Goal: Task Accomplishment & Management: Use online tool/utility

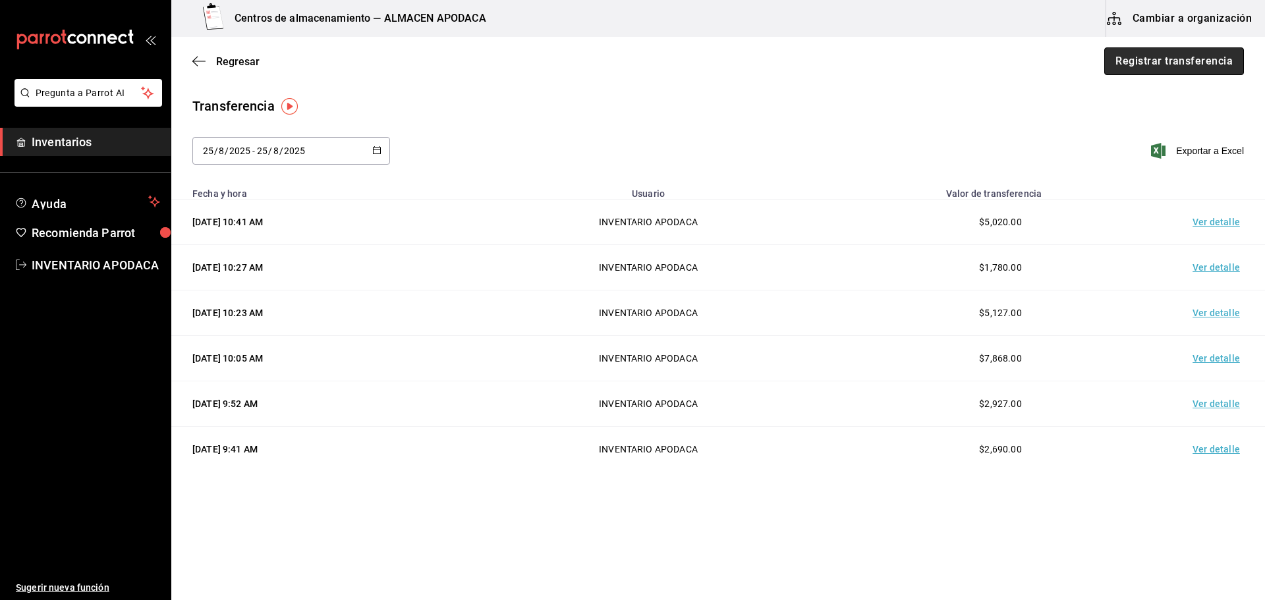
click at [1179, 53] on button "Registrar transferencia" at bounding box center [1174, 61] width 140 height 28
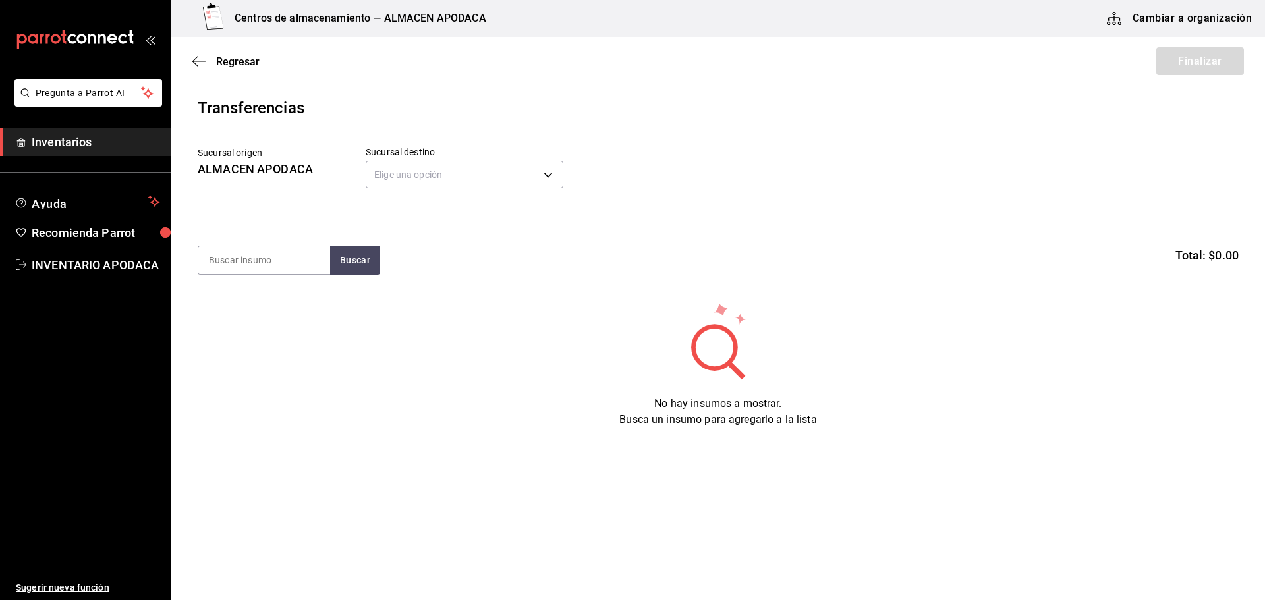
click at [398, 195] on header "Transferencias Sucursal origen ALMACEN APODACA Sucursal destino Elige una opció…" at bounding box center [718, 157] width 1094 height 123
click at [406, 188] on body "Pregunta a Parrot AI Inventarios Ayuda Recomienda Parrot INVENTARIO APODACA Sug…" at bounding box center [632, 263] width 1265 height 526
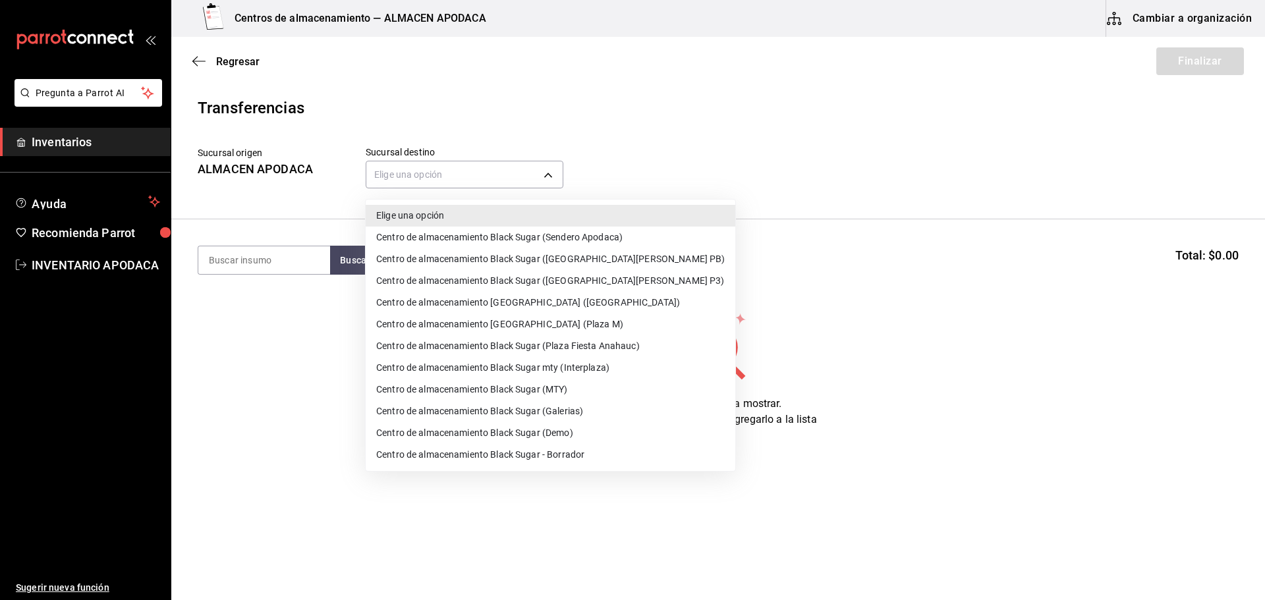
click at [568, 366] on li "Centro de almacenamiento Black Sugar mty (Interplaza)" at bounding box center [551, 368] width 370 height 22
type input "ef3c88a7-61c2-4790-a2e8-5b3859862a04"
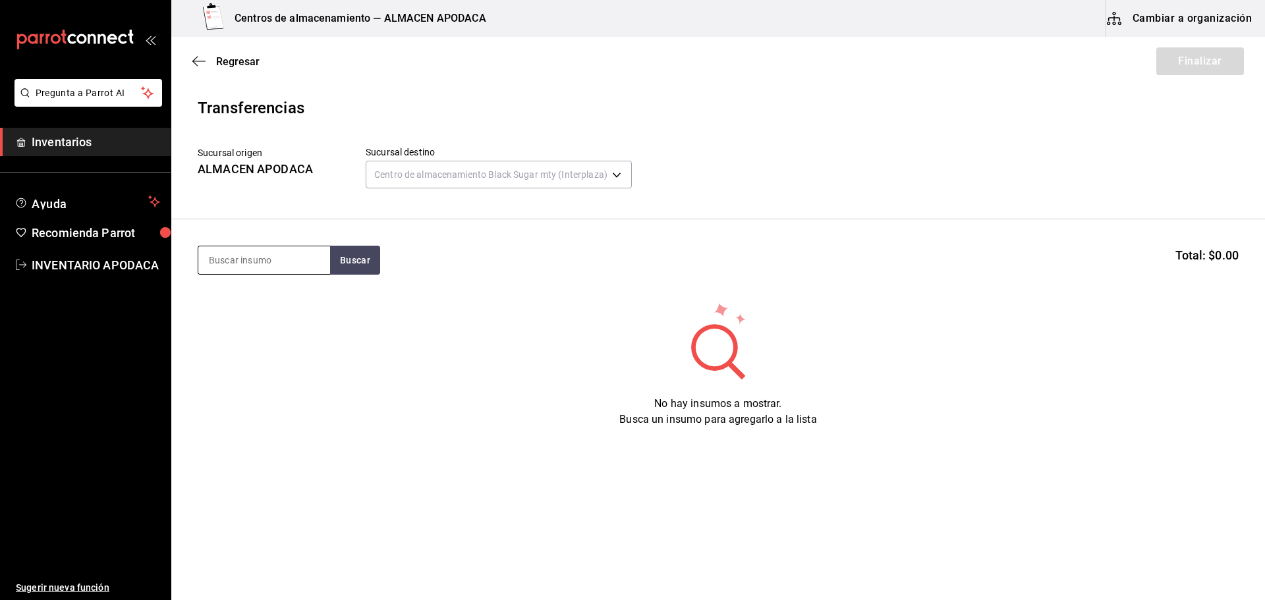
click at [252, 272] on input at bounding box center [264, 260] width 132 height 28
type input "VASO"
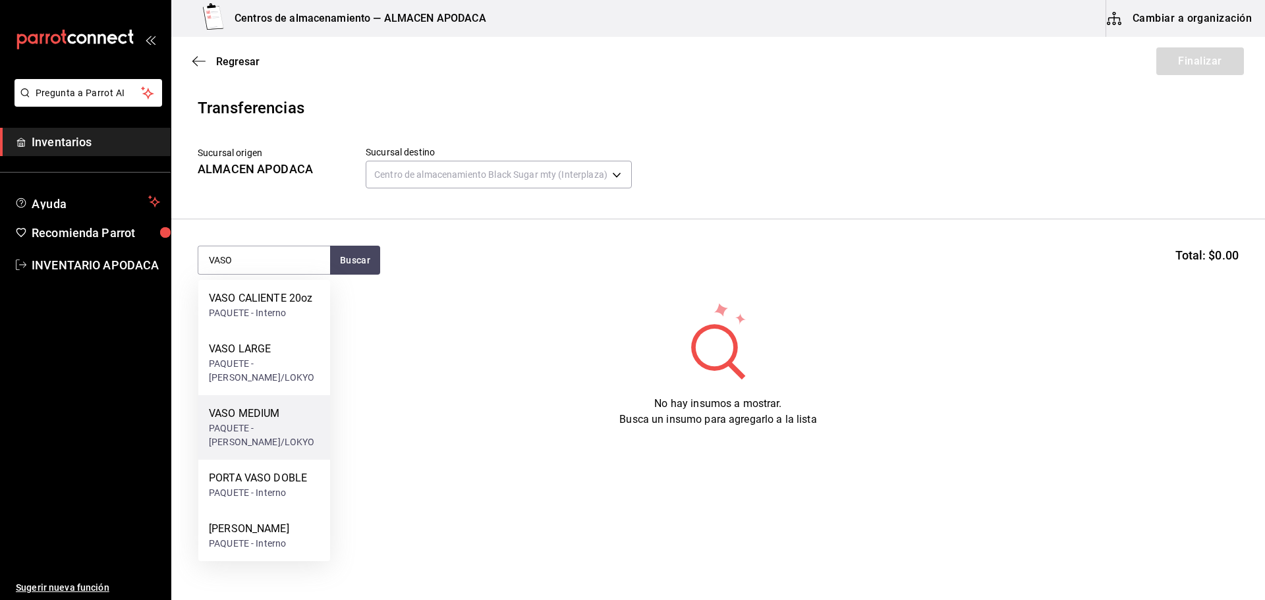
click at [303, 437] on div "PAQUETE - [PERSON_NAME]/LOKYO" at bounding box center [264, 436] width 111 height 28
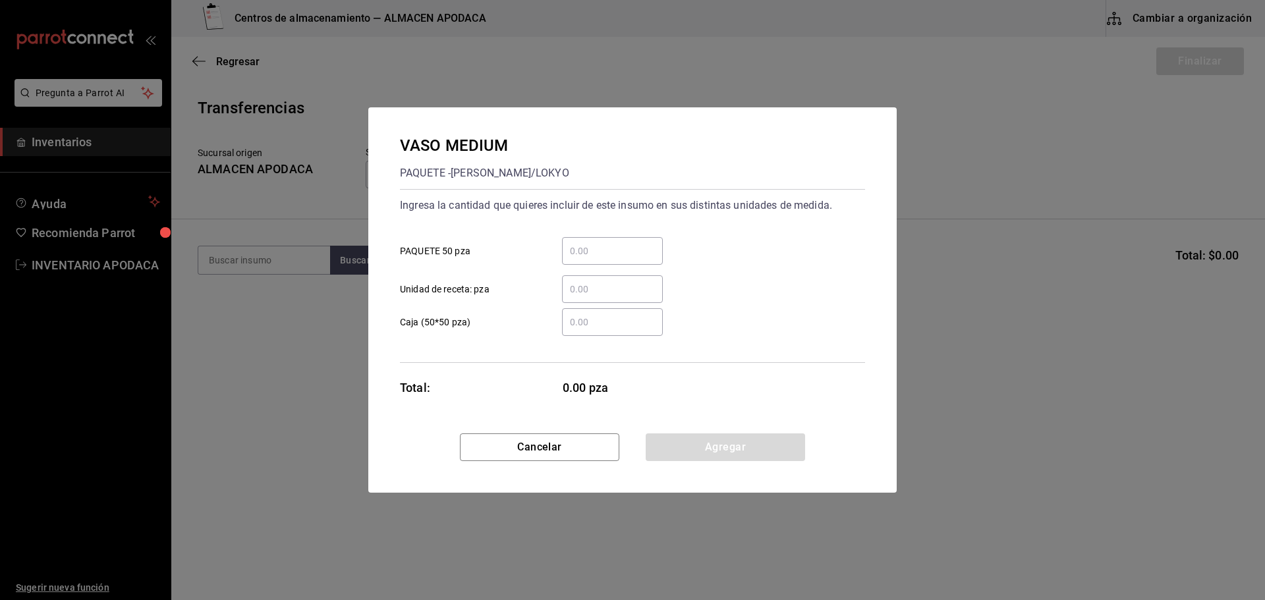
click at [640, 254] on input "​ PAQUETE 50 pza" at bounding box center [612, 251] width 101 height 16
type input "1"
click at [684, 449] on button "Agregar" at bounding box center [725, 448] width 159 height 28
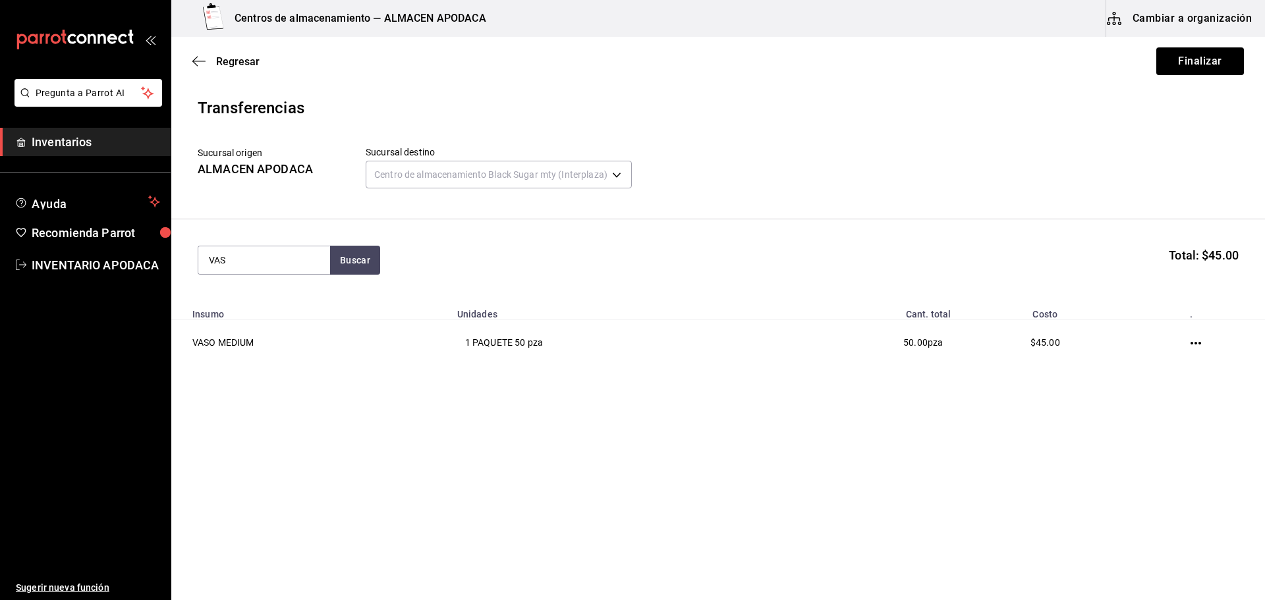
type input "VASO"
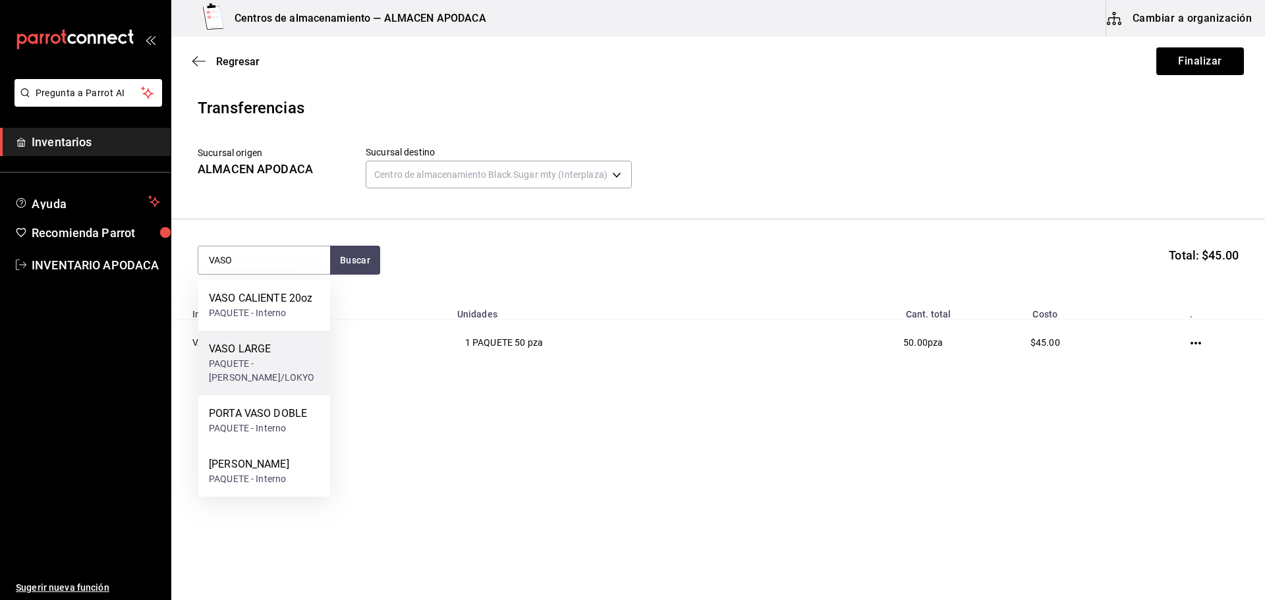
click at [264, 352] on div "VASO LARGE" at bounding box center [264, 349] width 111 height 16
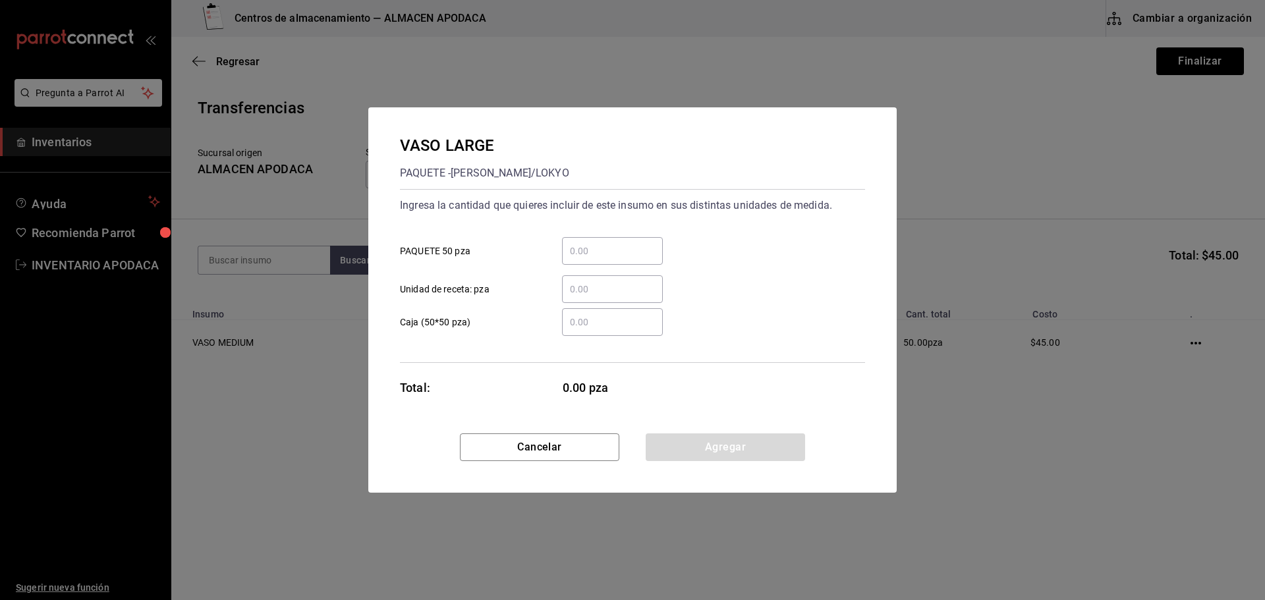
click at [585, 264] on div "​" at bounding box center [612, 251] width 101 height 28
click at [585, 259] on input "​ PAQUETE 50 pza" at bounding box center [612, 251] width 101 height 16
type input "4"
click at [656, 456] on button "Agregar" at bounding box center [725, 448] width 159 height 28
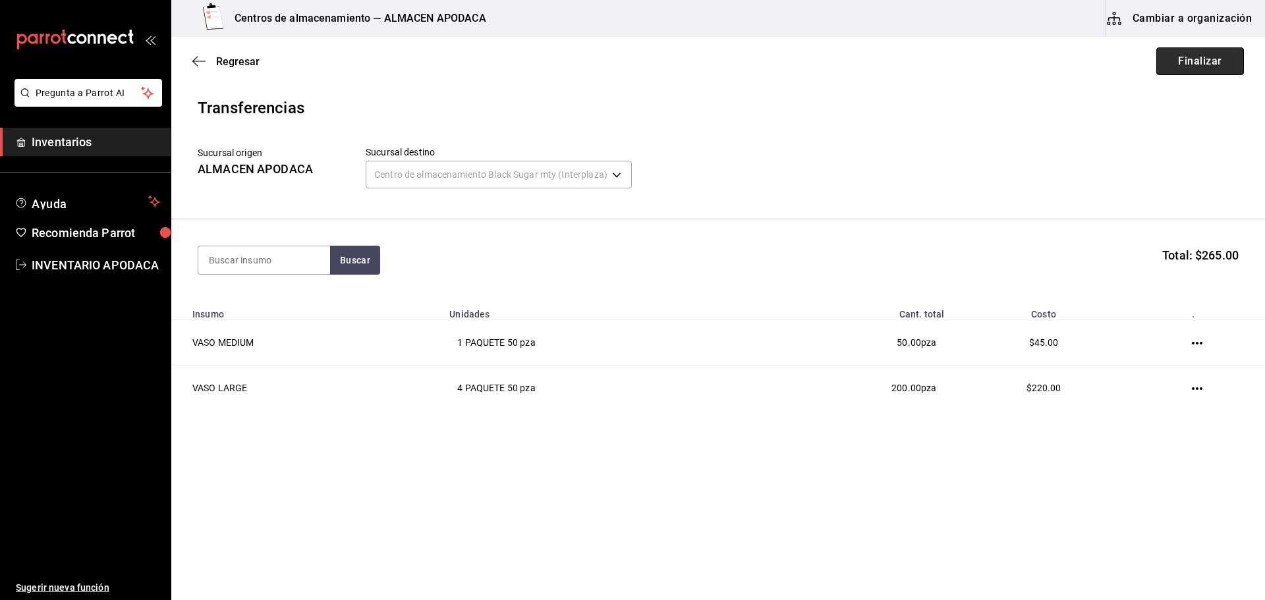
click at [1203, 68] on button "Finalizar" at bounding box center [1200, 61] width 88 height 28
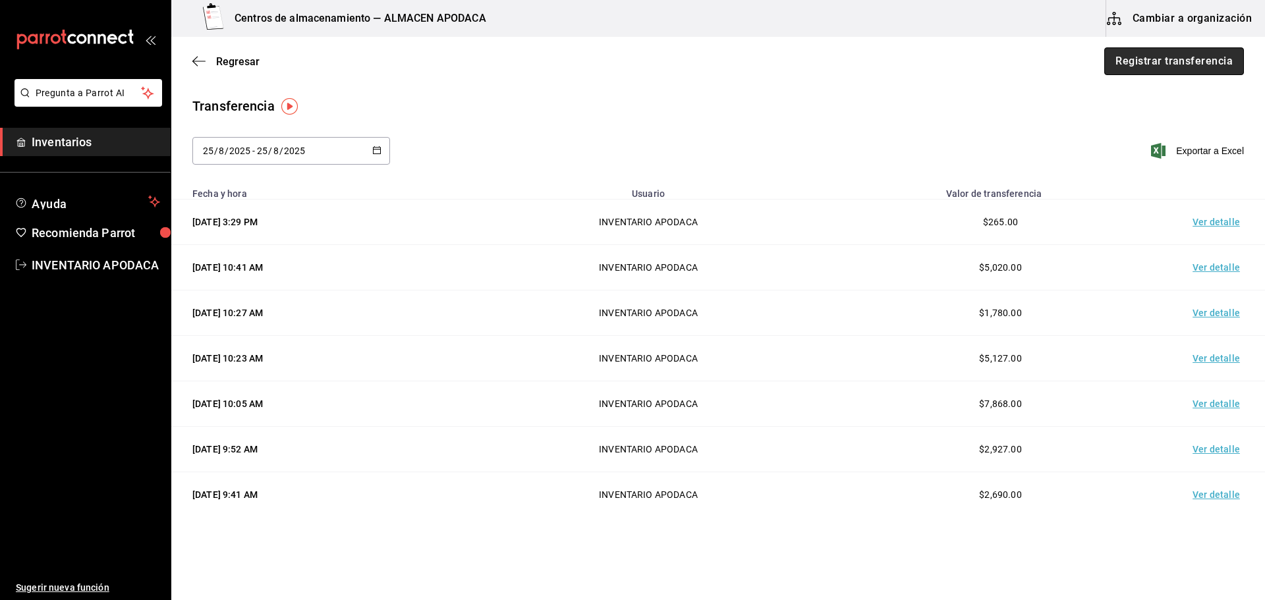
click at [1183, 66] on button "Registrar transferencia" at bounding box center [1174, 61] width 140 height 28
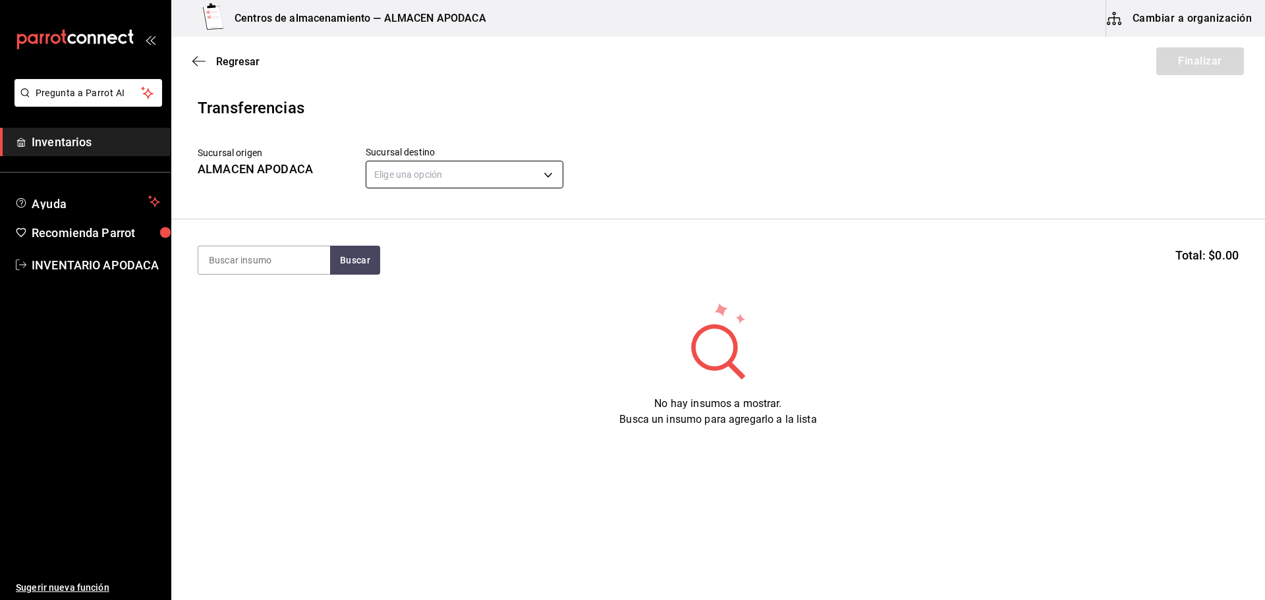
click at [470, 174] on body "Pregunta a Parrot AI Inventarios Ayuda Recomienda Parrot INVENTARIO APODACA Sug…" at bounding box center [632, 263] width 1265 height 526
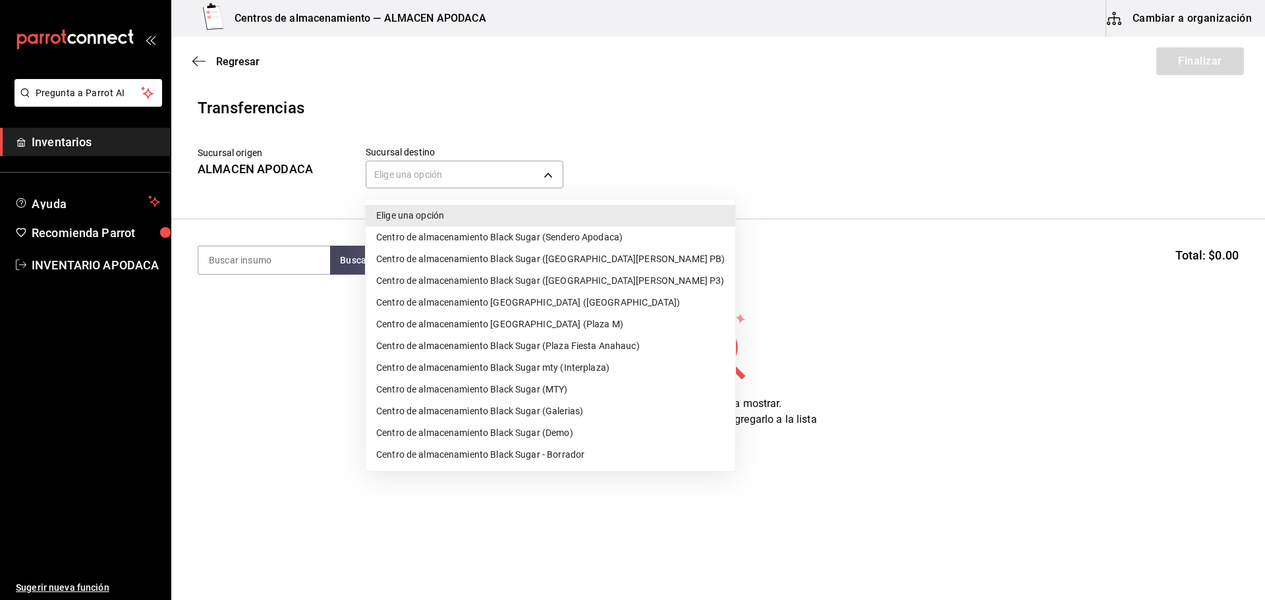
click at [571, 325] on li "Centro de almacenamiento [GEOGRAPHIC_DATA] (Plaza M)" at bounding box center [551, 325] width 370 height 22
type input "0f4415c9-938e-448a-b6ae-ddc1f21c4e75"
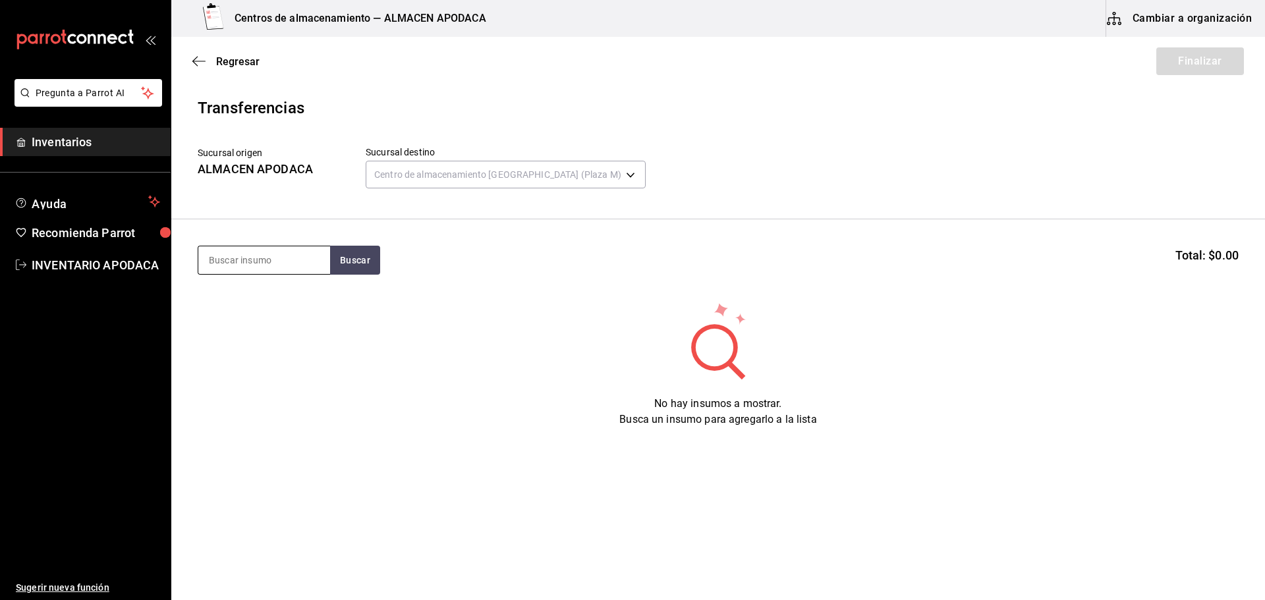
click at [287, 262] on input at bounding box center [264, 260] width 132 height 28
type input "VASO"
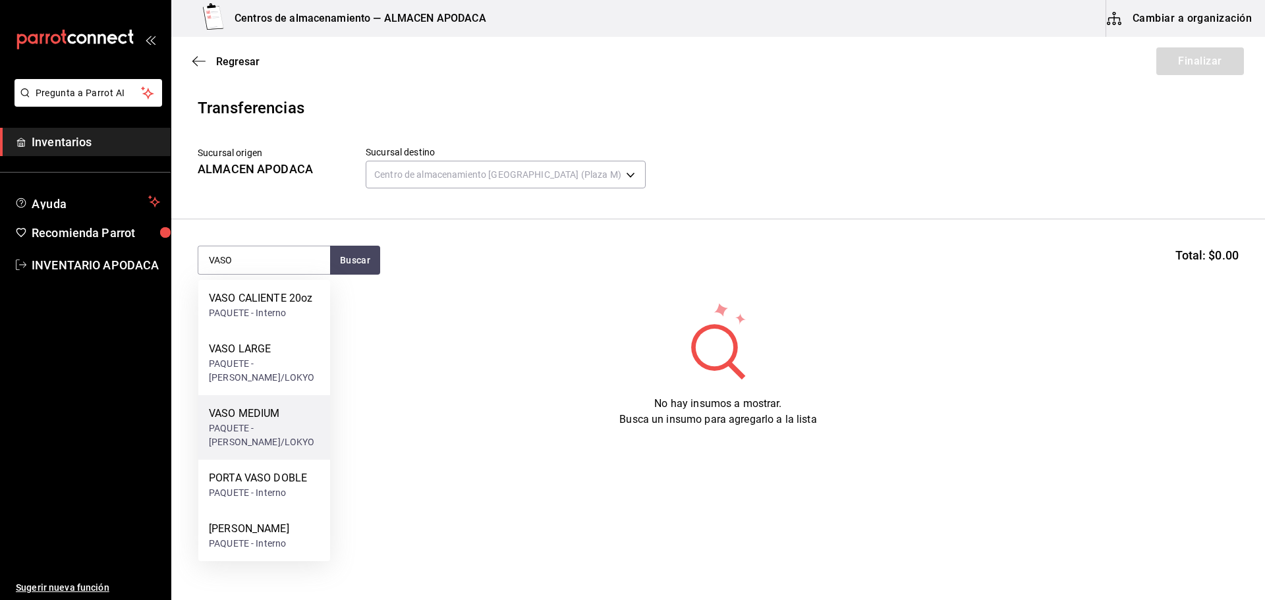
click at [240, 410] on div "VASO MEDIUM" at bounding box center [264, 414] width 111 height 16
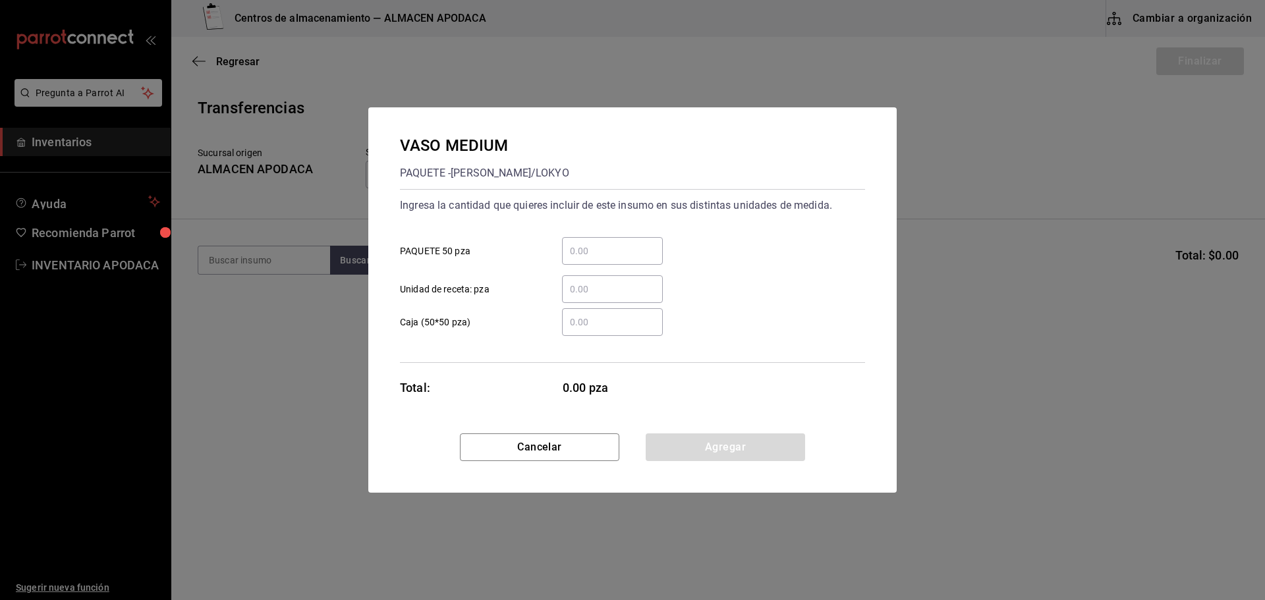
click at [619, 250] on input "​ PAQUETE 50 pza" at bounding box center [612, 251] width 101 height 16
type input "2"
click at [706, 448] on button "Agregar" at bounding box center [725, 448] width 159 height 28
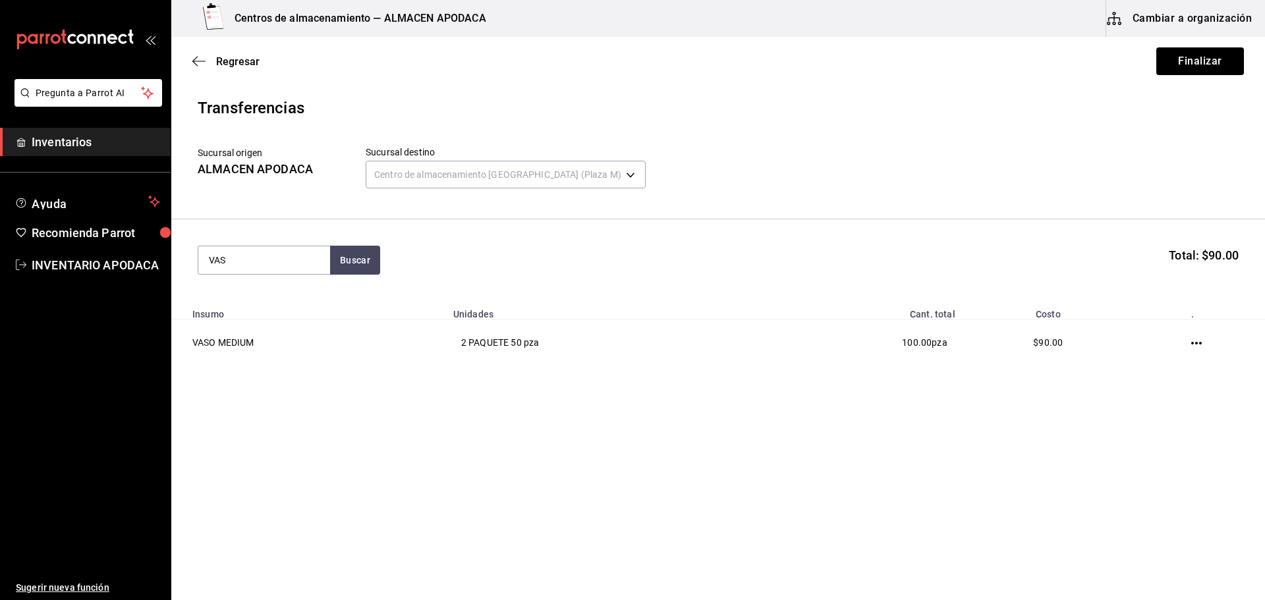
type input "VASO"
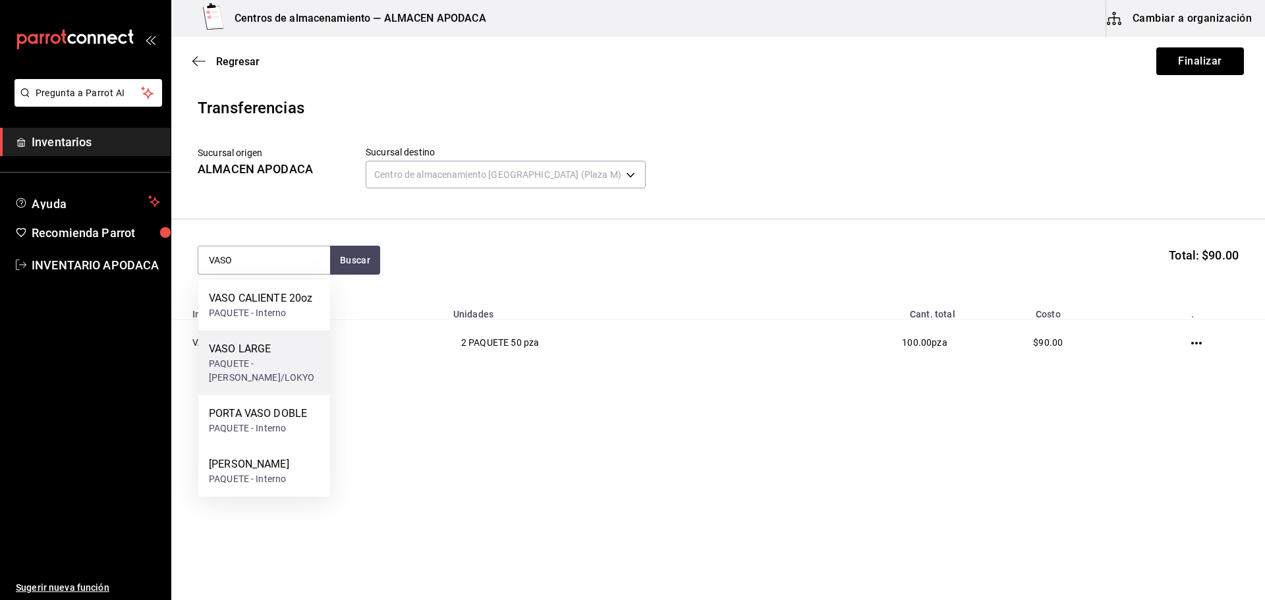
drag, startPoint x: 289, startPoint y: 364, endPoint x: 297, endPoint y: 357, distance: 10.7
click at [297, 357] on div "PAQUETE - [PERSON_NAME]/LOKYO" at bounding box center [264, 371] width 111 height 28
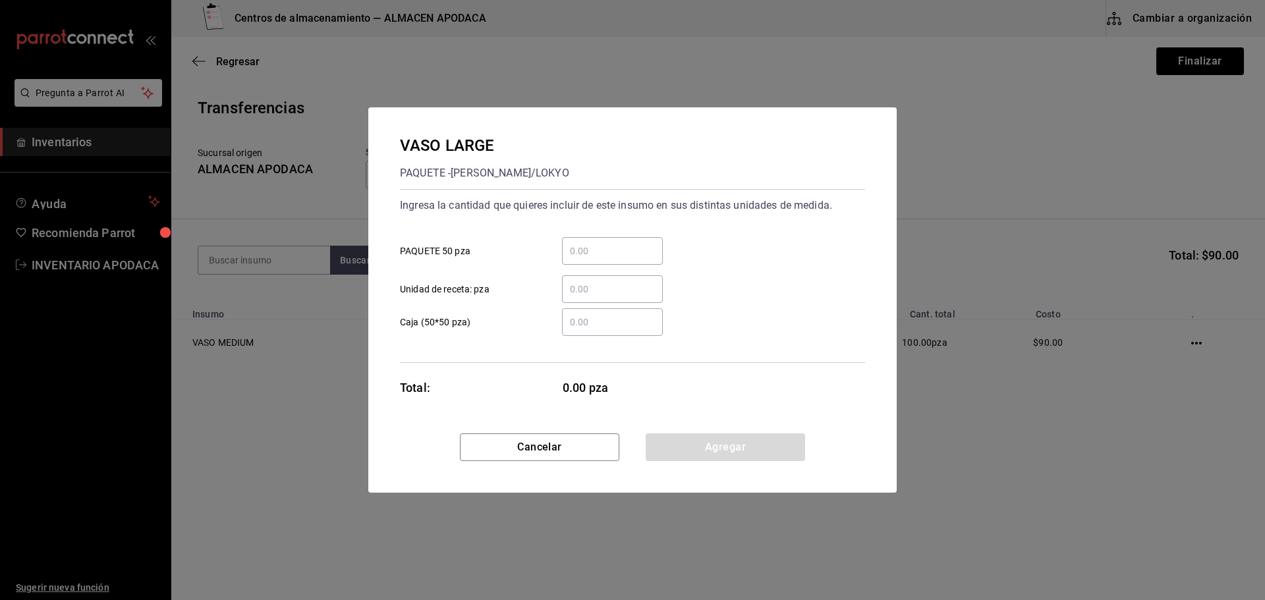
click at [600, 255] on input "​ PAQUETE 50 pza" at bounding box center [612, 251] width 101 height 16
type input "1"
click at [698, 457] on button "Agregar" at bounding box center [725, 448] width 159 height 28
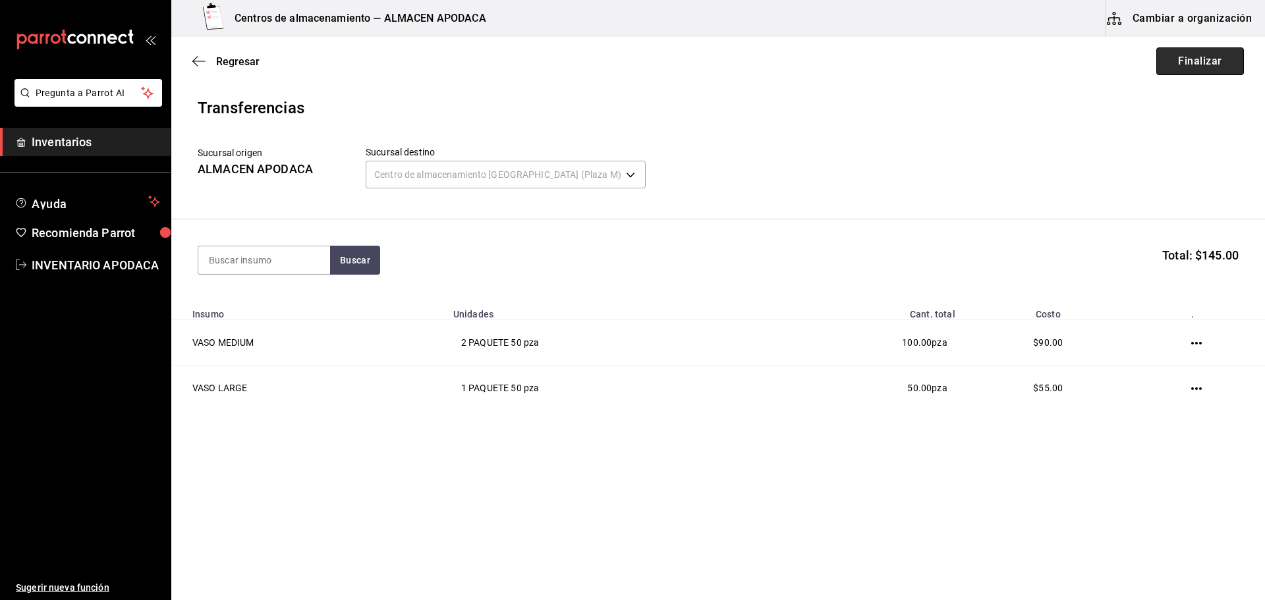
click at [1229, 59] on button "Finalizar" at bounding box center [1200, 61] width 88 height 28
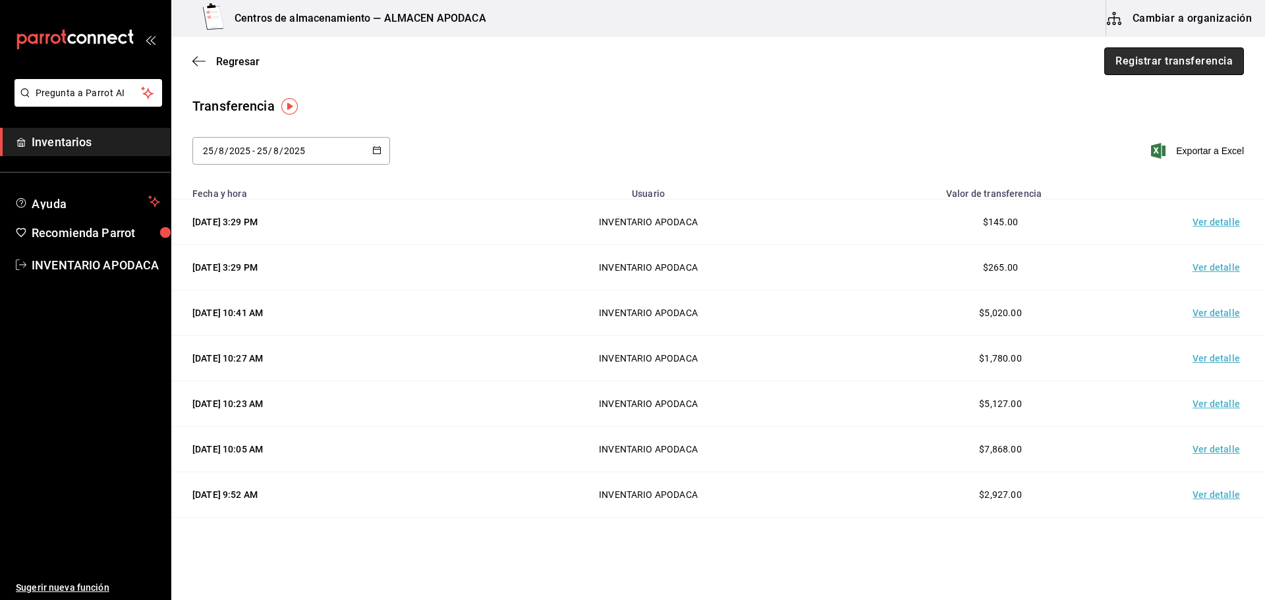
click at [1179, 53] on button "Registrar transferencia" at bounding box center [1174, 61] width 140 height 28
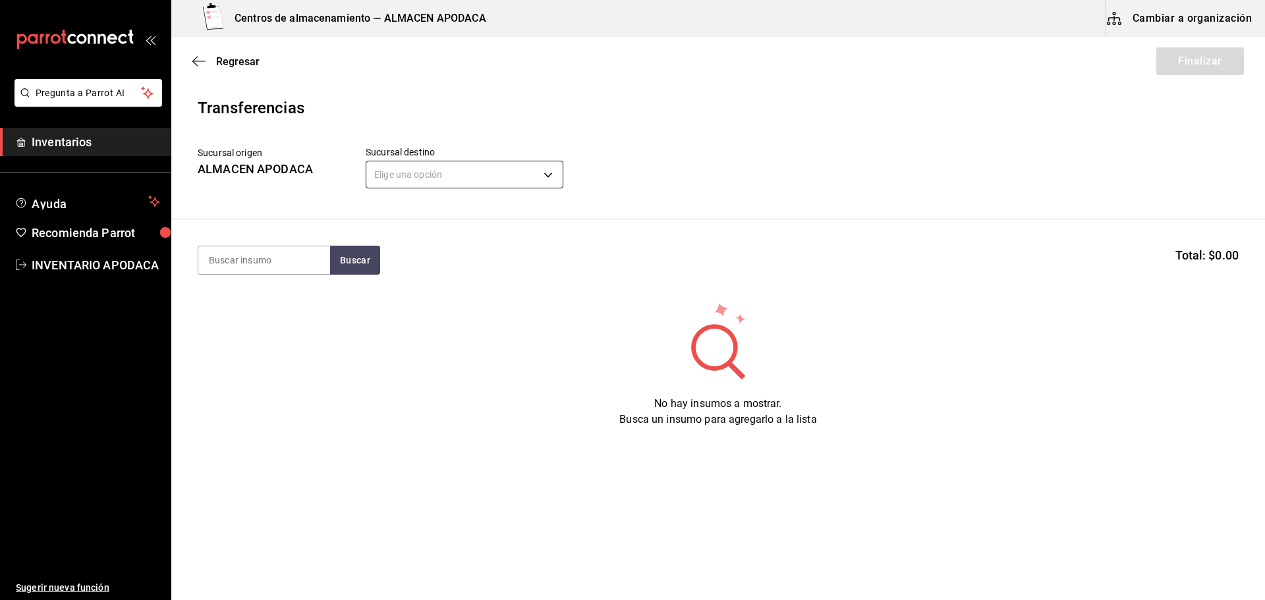
click at [506, 166] on body "Pregunta a Parrot AI Inventarios Ayuda Recomienda Parrot INVENTARIO APODACA Sug…" at bounding box center [632, 263] width 1265 height 526
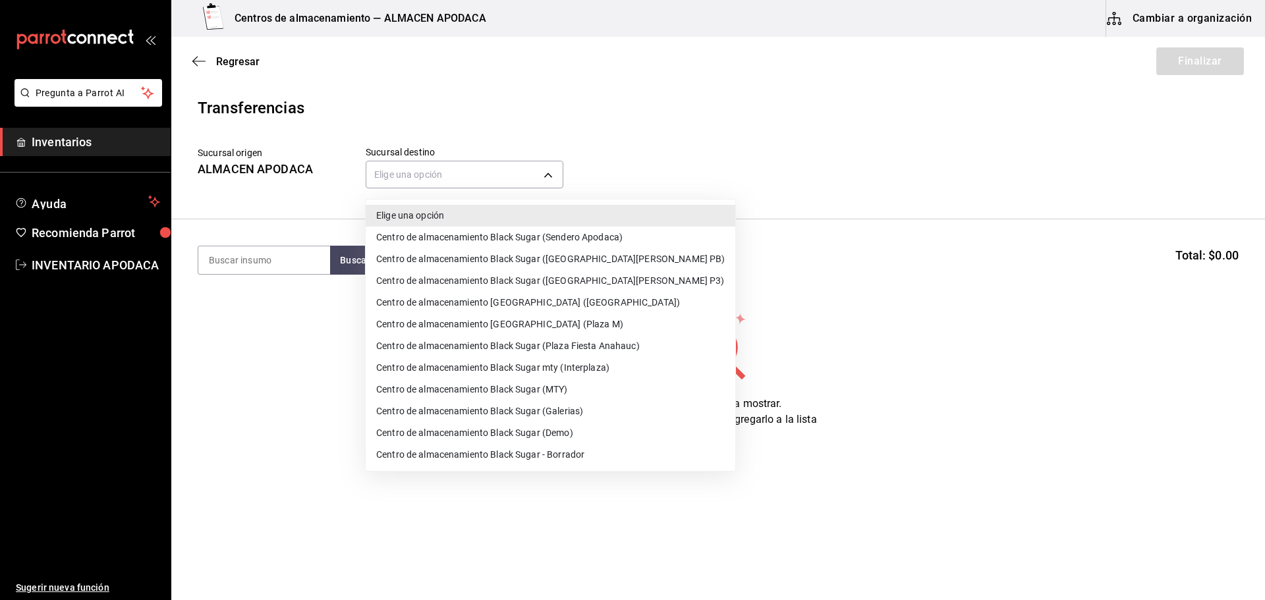
click at [598, 253] on li "Centro de almacenamiento Black Sugar ([GEOGRAPHIC_DATA][PERSON_NAME] PB)" at bounding box center [551, 259] width 370 height 22
type input "600f23e3-9158-4ff2-b5b8-7016cf870ce2"
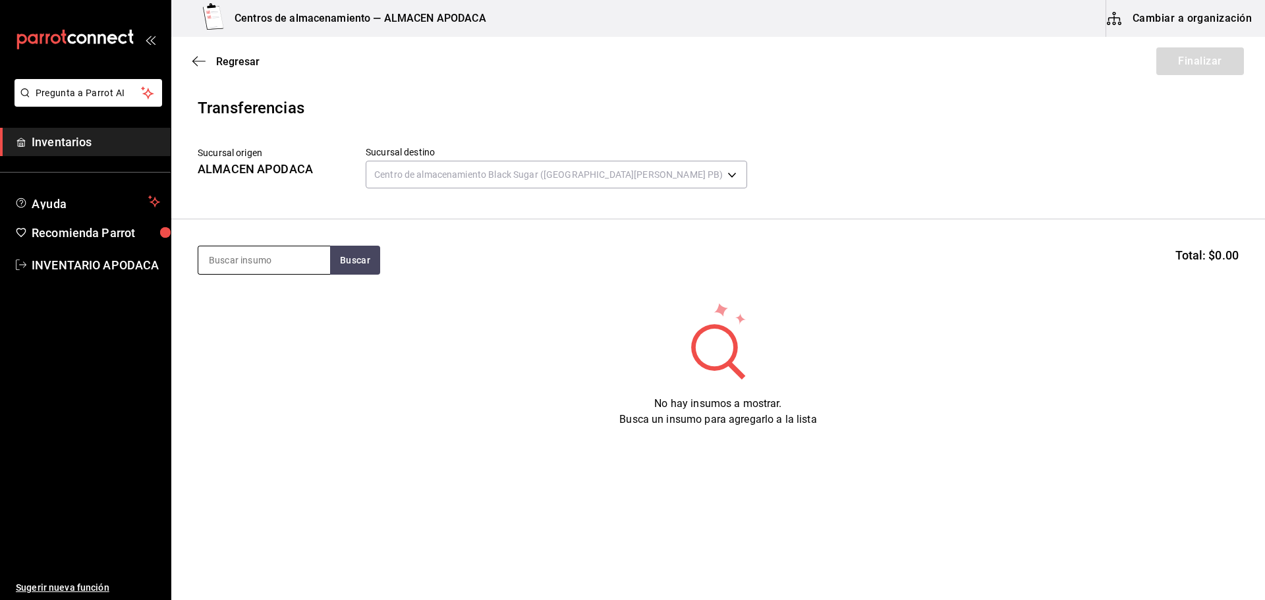
click at [323, 256] on input at bounding box center [264, 260] width 132 height 28
type input "VASO"
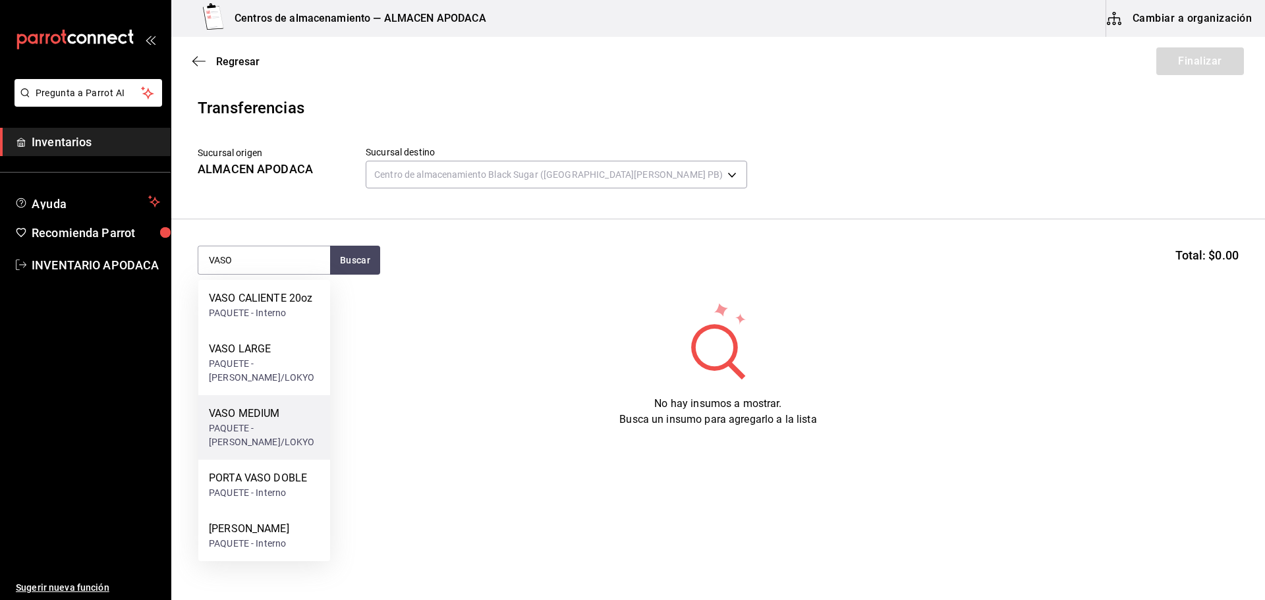
drag, startPoint x: 242, startPoint y: 425, endPoint x: 247, endPoint y: 420, distance: 7.0
click at [247, 420] on div "VASO MEDIUM PAQUETE - [PERSON_NAME]/LOKYO" at bounding box center [264, 427] width 111 height 43
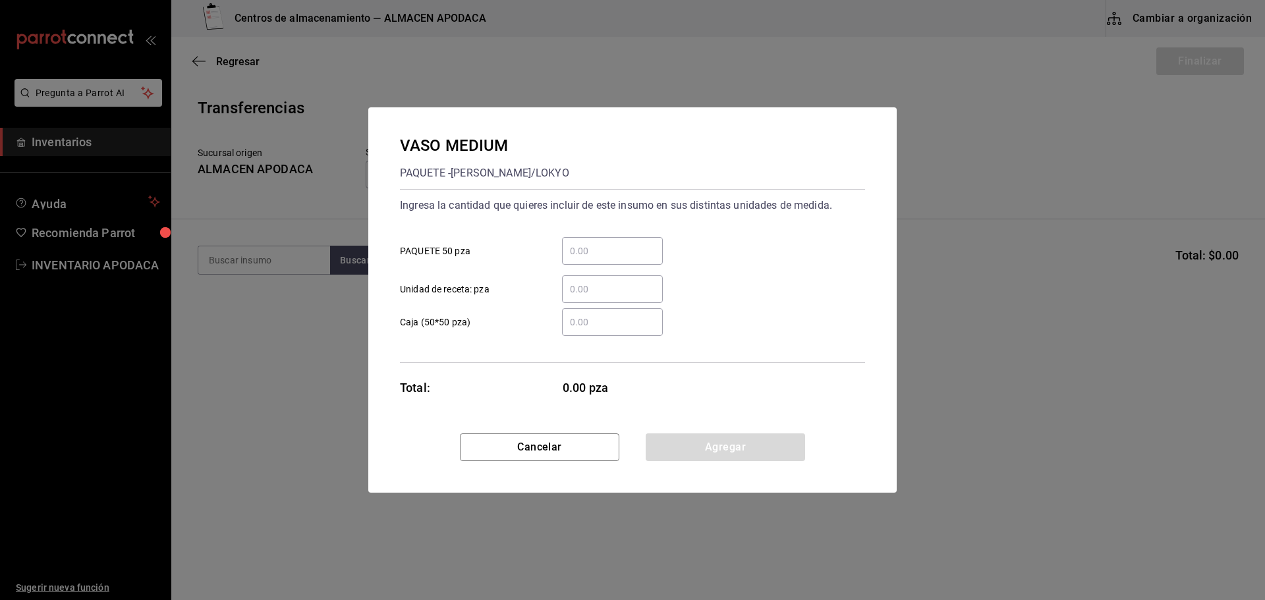
click at [611, 254] on input "​ PAQUETE 50 pza" at bounding box center [612, 251] width 101 height 16
type input "3"
click at [669, 452] on button "Agregar" at bounding box center [725, 448] width 159 height 28
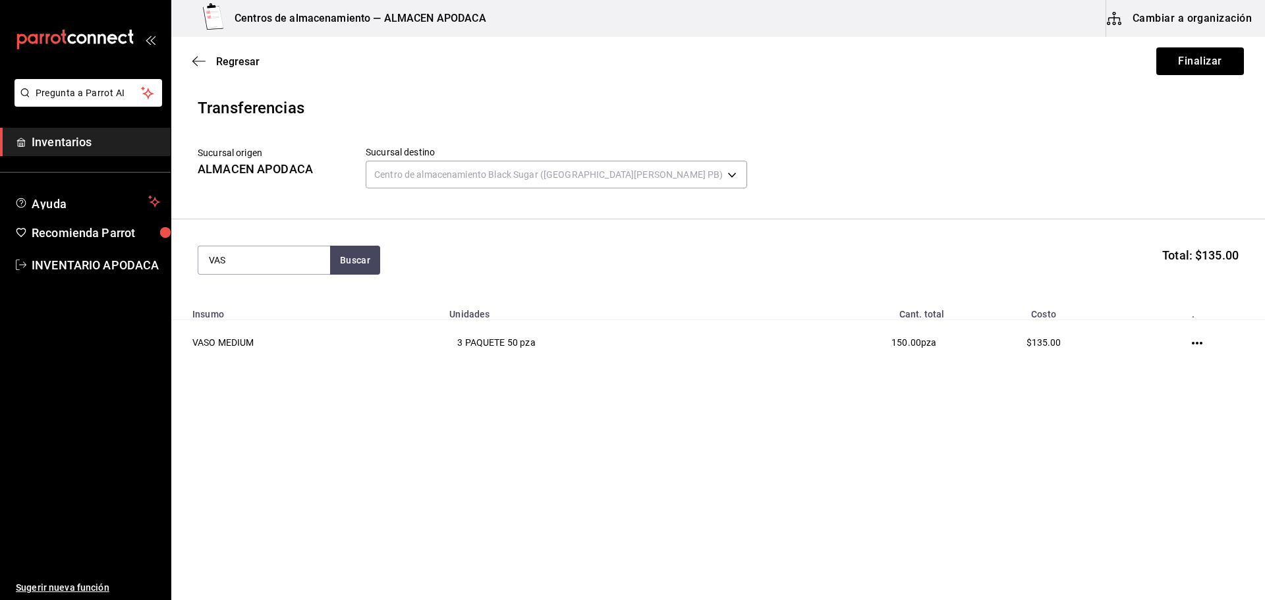
type input "VASO"
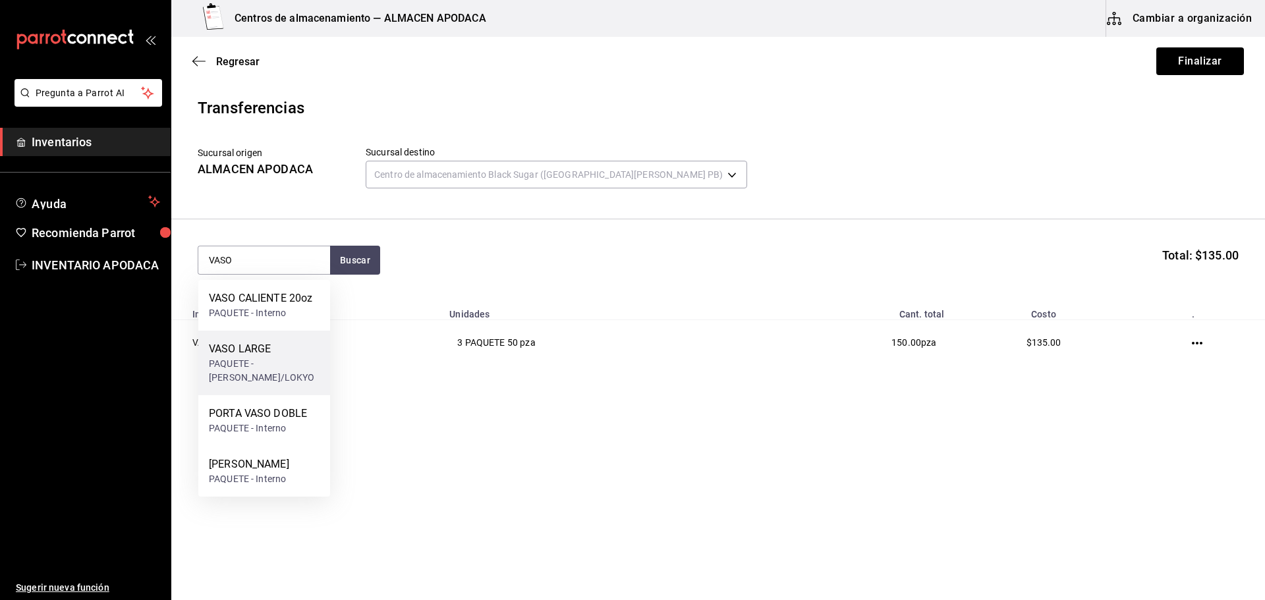
click at [278, 334] on div "VASO LARGE PAQUETE - [PERSON_NAME]/LOKYO" at bounding box center [264, 363] width 132 height 65
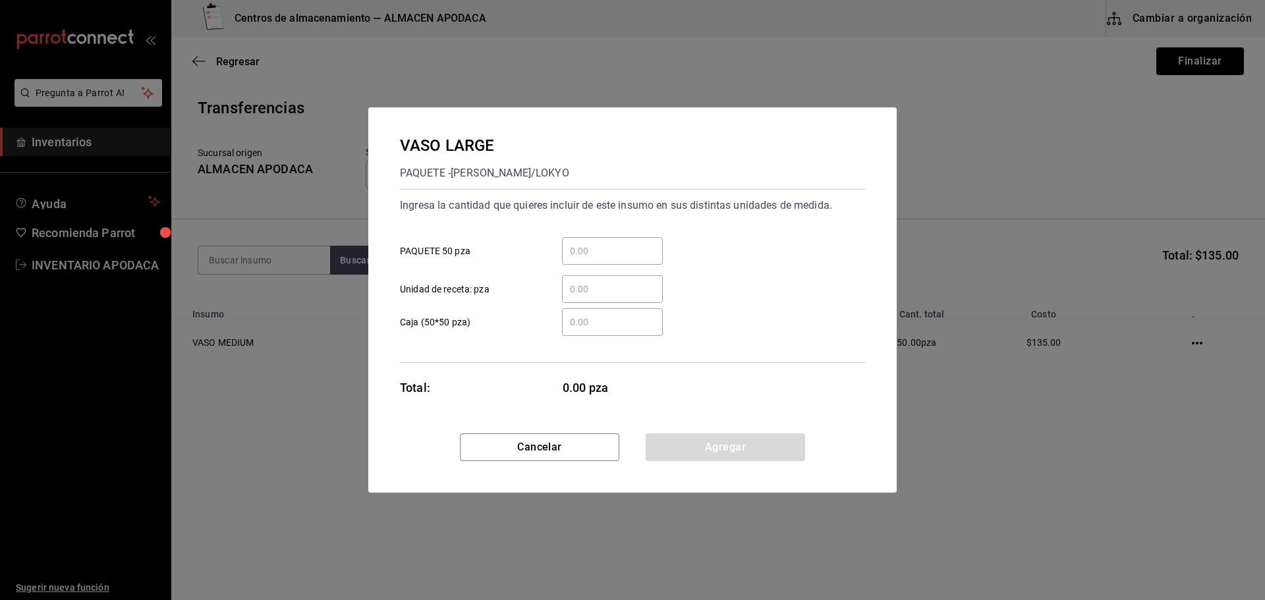
click at [623, 251] on input "​ PAQUETE 50 pza" at bounding box center [612, 251] width 101 height 16
type input "2"
click at [699, 459] on button "Agregar" at bounding box center [725, 448] width 159 height 28
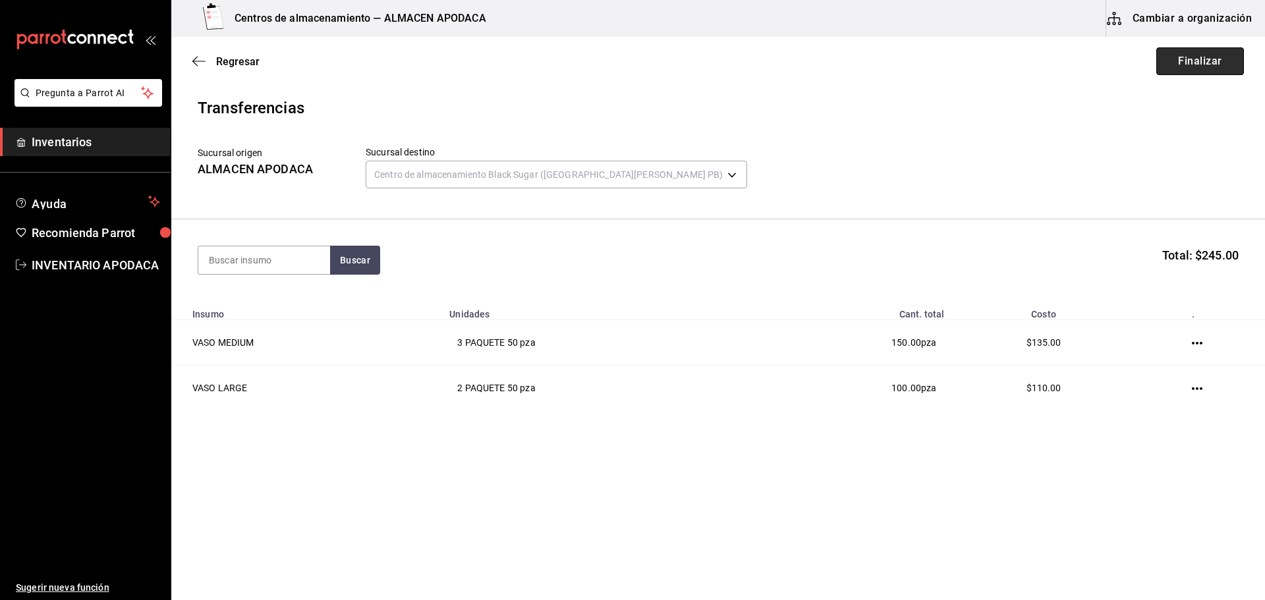
click at [1189, 59] on button "Finalizar" at bounding box center [1200, 61] width 88 height 28
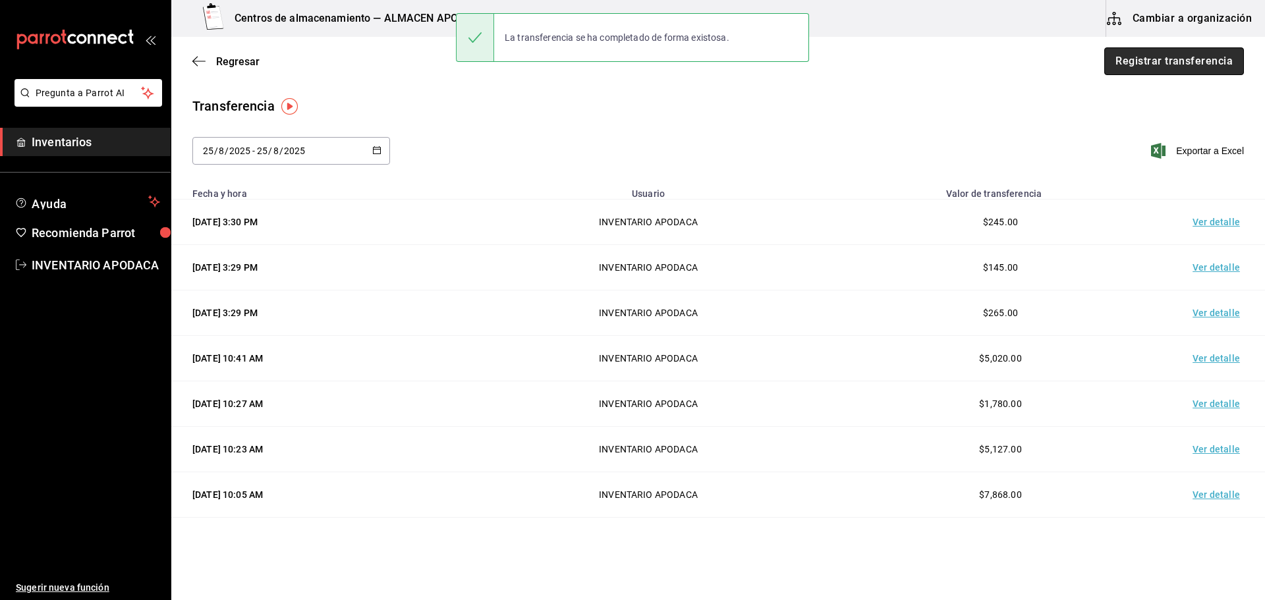
click at [1177, 58] on button "Registrar transferencia" at bounding box center [1174, 61] width 140 height 28
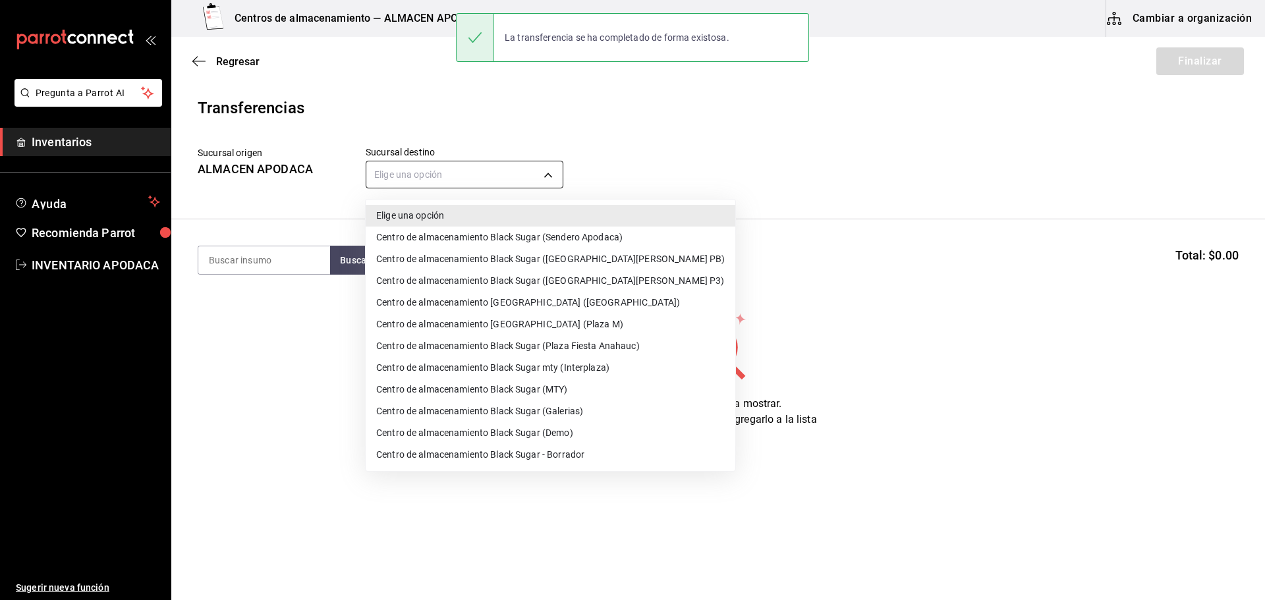
click at [546, 175] on body "Pregunta a Parrot AI Inventarios Ayuda Recomienda Parrot INVENTARIO APODACA Sug…" at bounding box center [632, 263] width 1265 height 526
click at [557, 405] on li "Centro de almacenamiento Black Sugar (Galerias)" at bounding box center [551, 412] width 370 height 22
type input "7a577b9a-70a2-4b0f-a5c8-2e9576df8bd1"
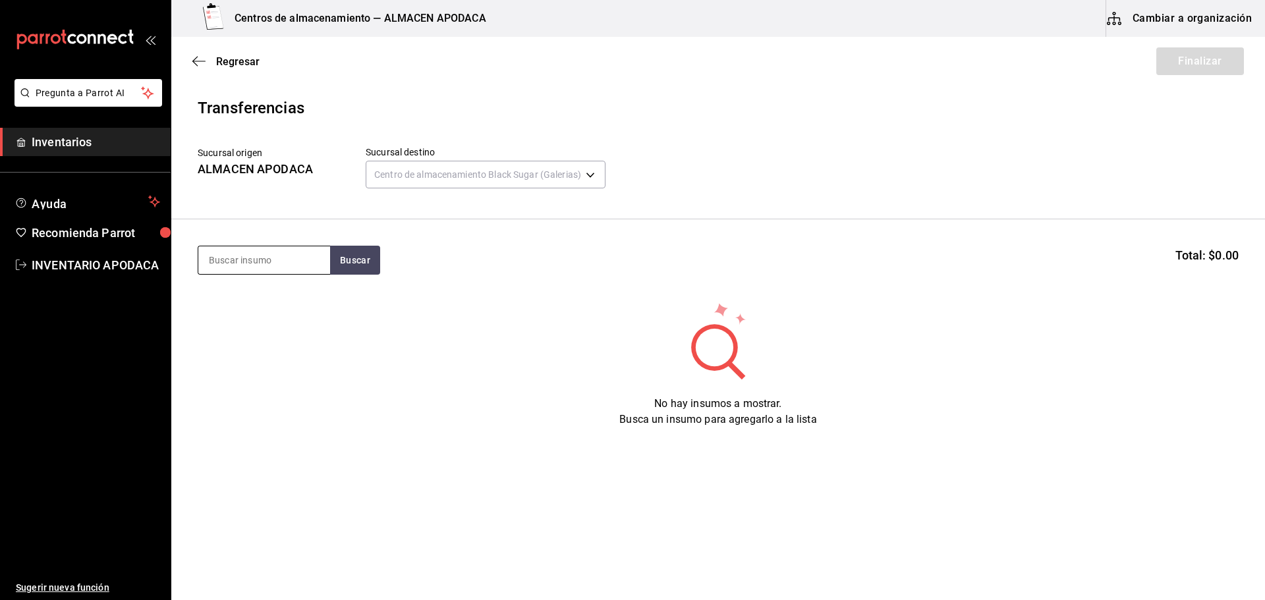
click at [239, 267] on input at bounding box center [264, 260] width 132 height 28
type input "VASO"
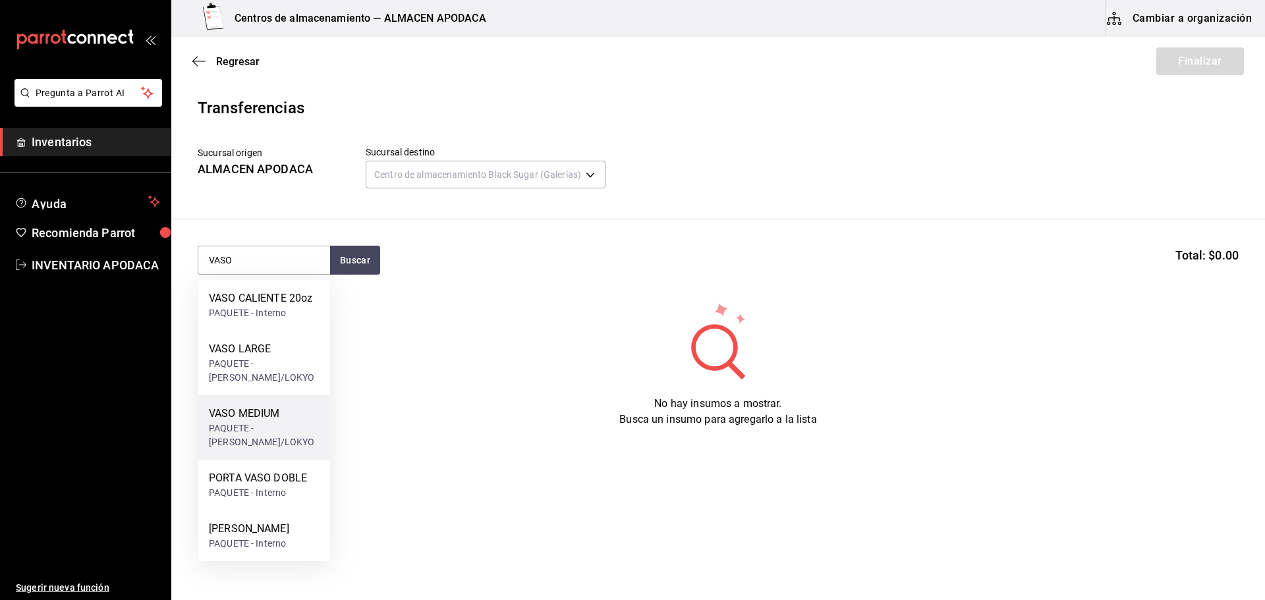
click at [235, 428] on div "PAQUETE - [PERSON_NAME]/LOKYO" at bounding box center [264, 436] width 111 height 28
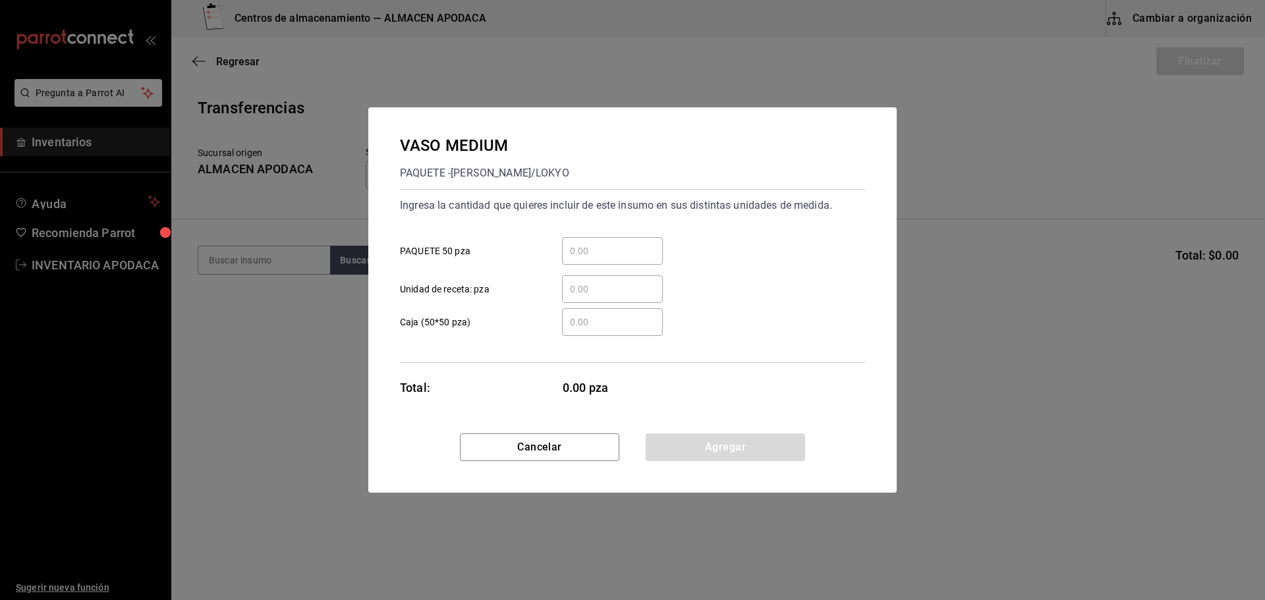
click at [592, 247] on input "​ PAQUETE 50 pza" at bounding box center [612, 251] width 101 height 16
type input "10"
click at [669, 431] on div "VASO MEDIUM PAQUETE - [PERSON_NAME]/LOKYO Ingresa la cantidad que quieres inclu…" at bounding box center [632, 270] width 528 height 326
click at [670, 437] on button "Agregar" at bounding box center [725, 448] width 159 height 28
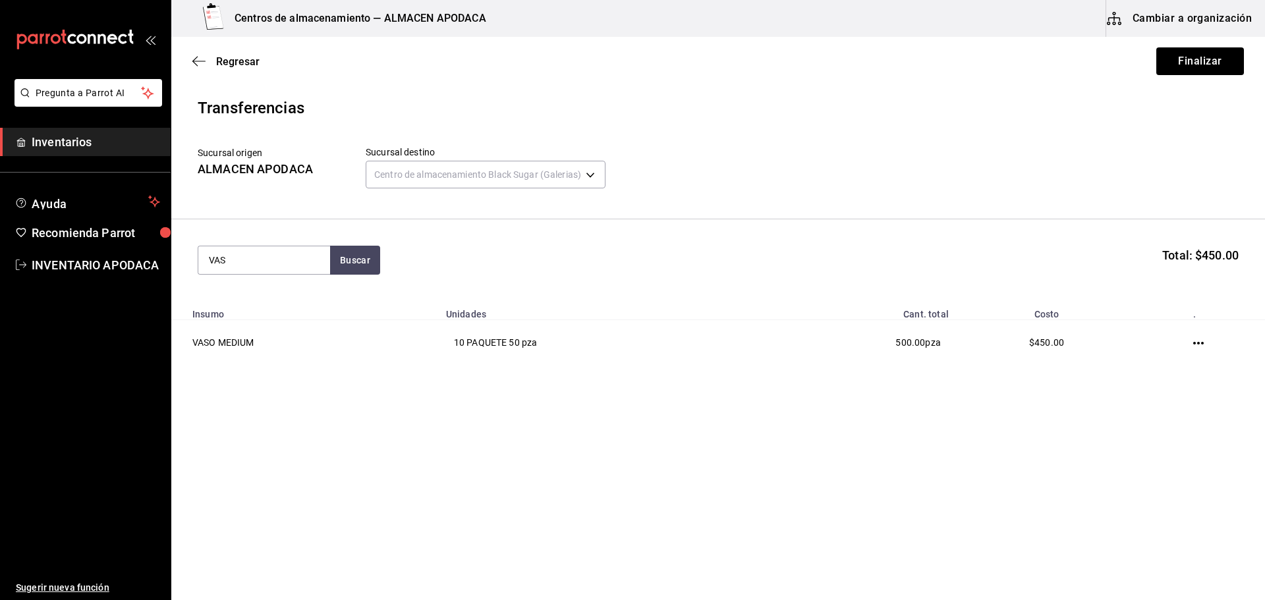
type input "VASO"
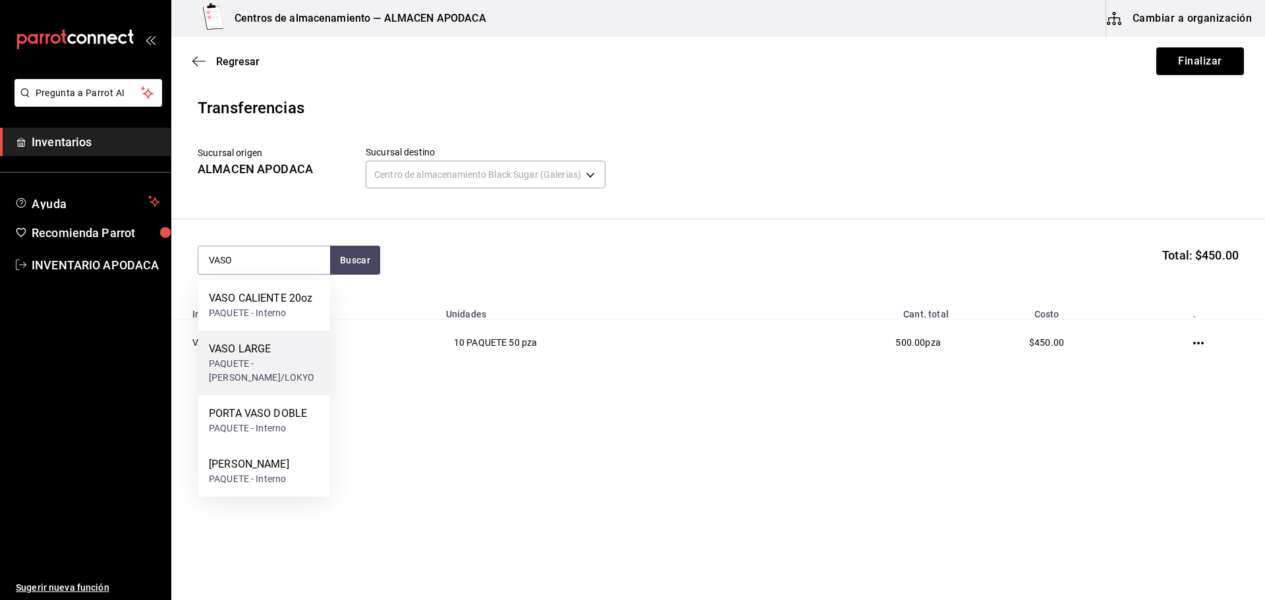
click at [254, 341] on div "VASO LARGE PAQUETE - [PERSON_NAME]/LOKYO" at bounding box center [264, 363] width 132 height 65
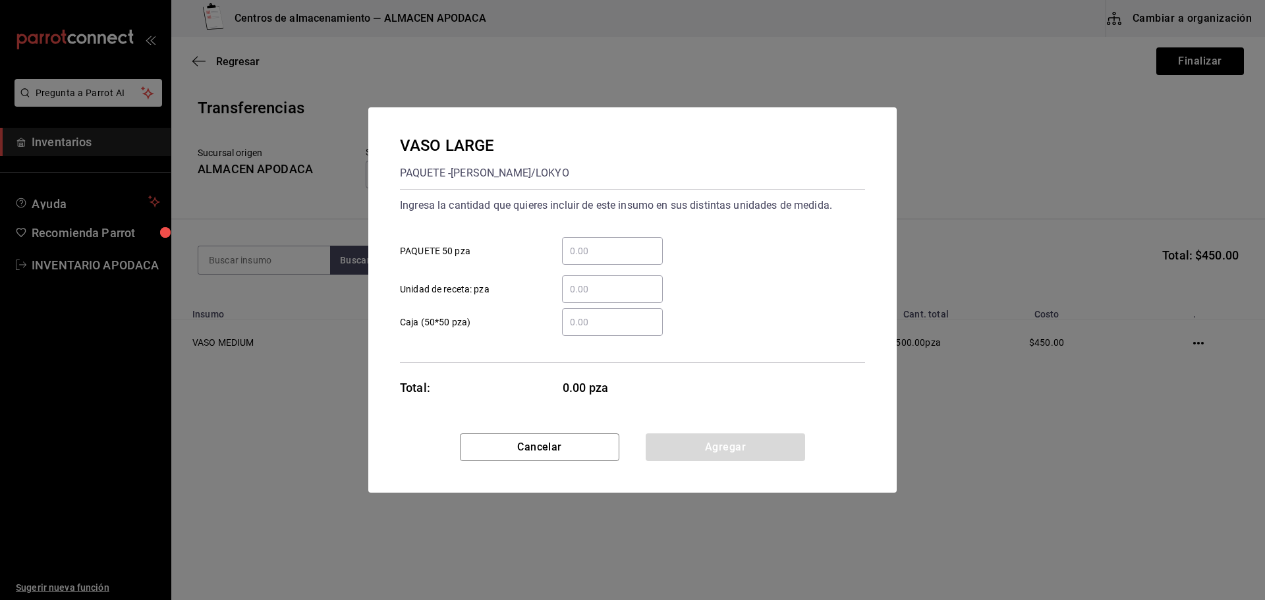
click at [605, 259] on div "​" at bounding box center [612, 251] width 101 height 28
click at [605, 259] on input "​ PAQUETE 50 pza" at bounding box center [612, 251] width 101 height 16
type input "5"
click at [750, 443] on button "Agregar" at bounding box center [725, 448] width 159 height 28
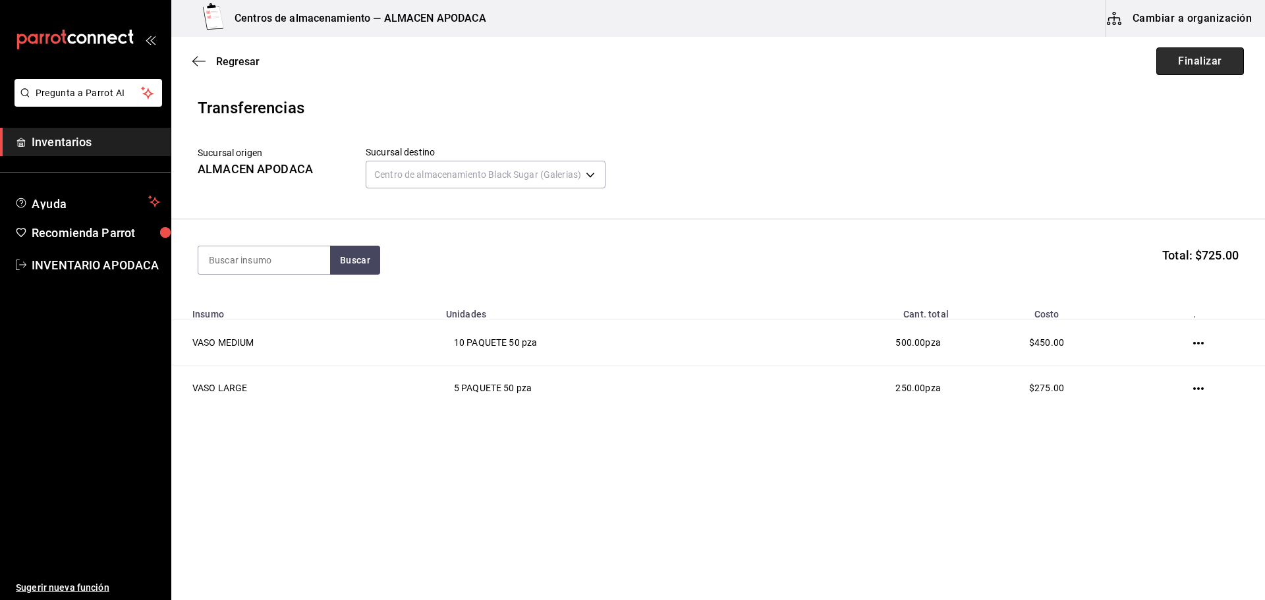
click at [1188, 53] on button "Finalizar" at bounding box center [1200, 61] width 88 height 28
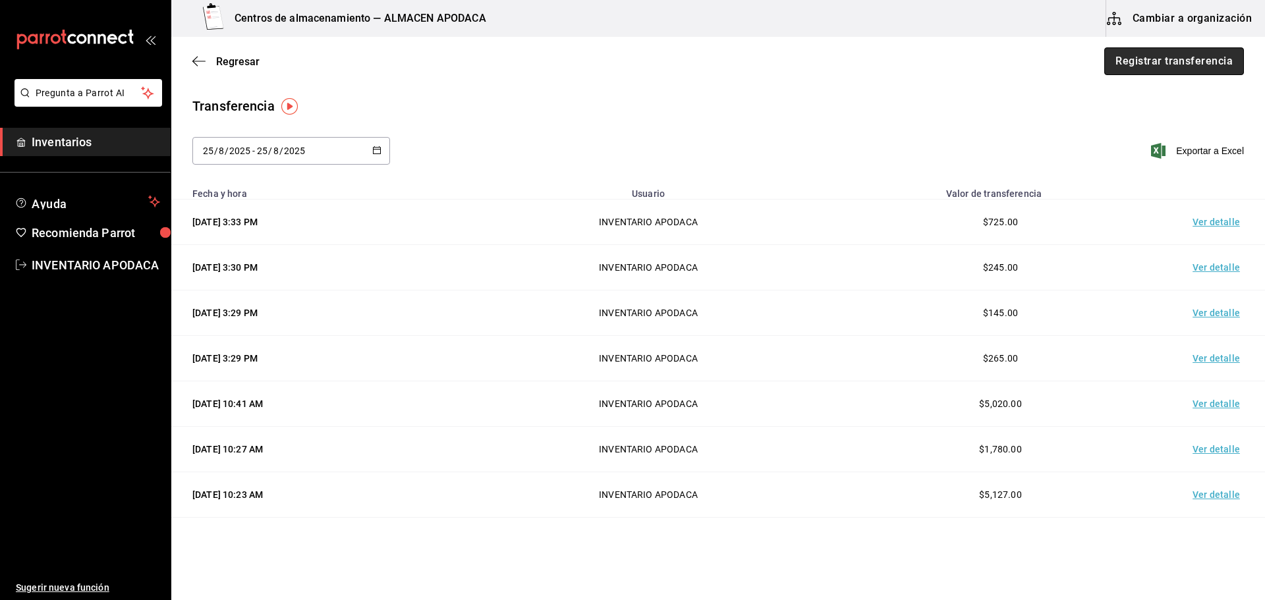
click at [1166, 53] on button "Registrar transferencia" at bounding box center [1174, 61] width 140 height 28
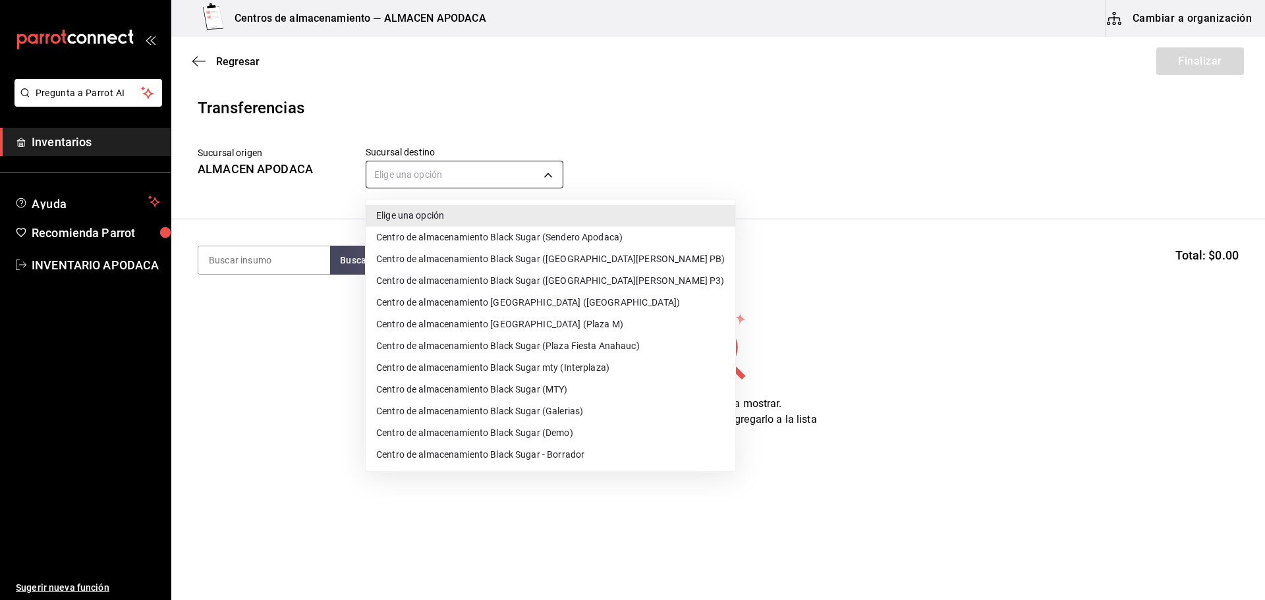
click at [528, 176] on body "Pregunta a Parrot AI Inventarios Ayuda Recomienda Parrot INVENTARIO APODACA Sug…" at bounding box center [632, 263] width 1265 height 526
click at [577, 346] on li "Centro de almacenamiento Black Sugar (Plaza Fiesta Anahauc)" at bounding box center [551, 346] width 370 height 22
type input "044f21b9-8170-48c6-ae16-698e98ad7daf"
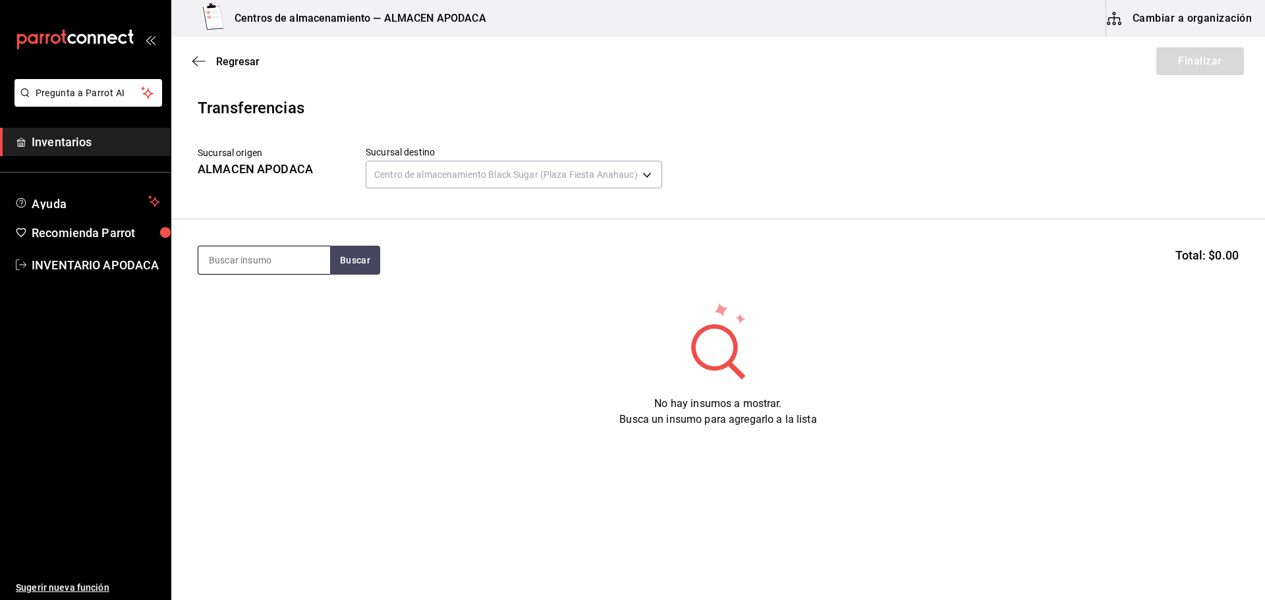
click at [229, 252] on input at bounding box center [264, 260] width 132 height 28
type input "VASO"
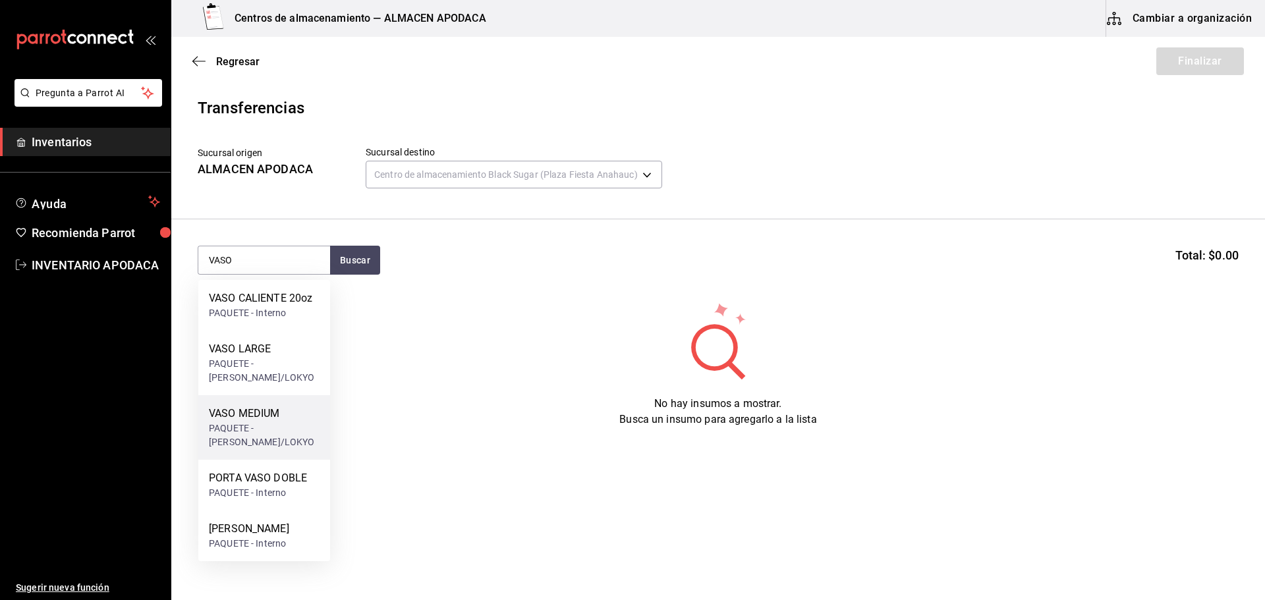
click at [248, 437] on div "PAQUETE - [PERSON_NAME]/LOKYO" at bounding box center [264, 436] width 111 height 28
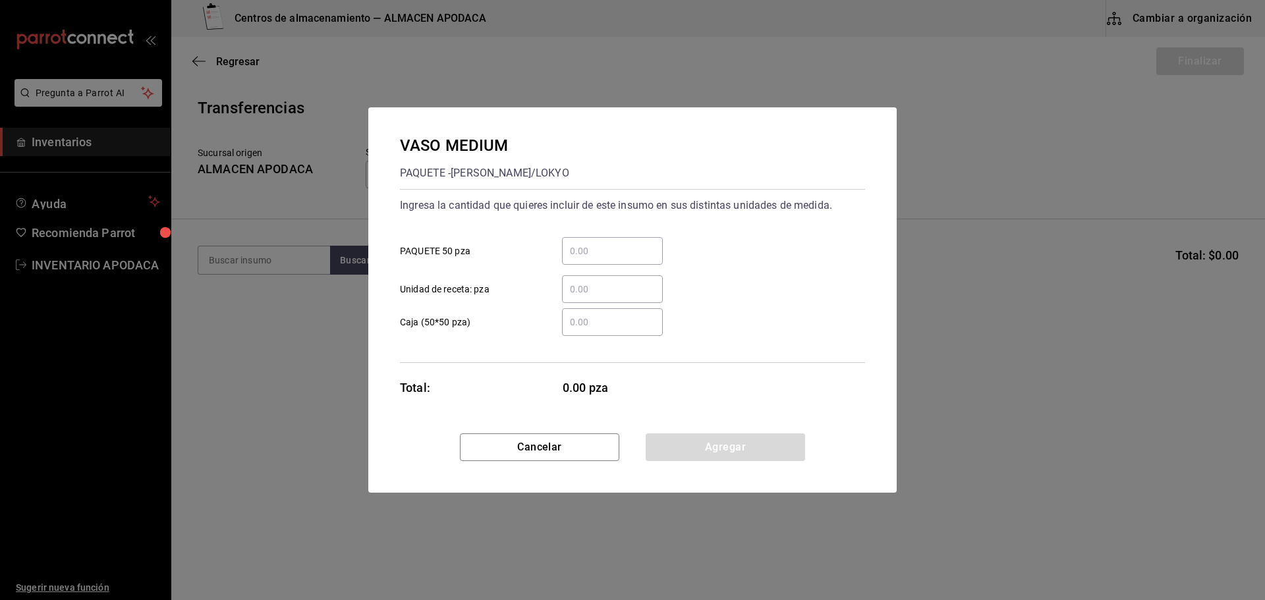
click at [634, 249] on input "​ PAQUETE 50 pza" at bounding box center [612, 251] width 101 height 16
type input "3"
click at [689, 457] on button "Agregar" at bounding box center [725, 448] width 159 height 28
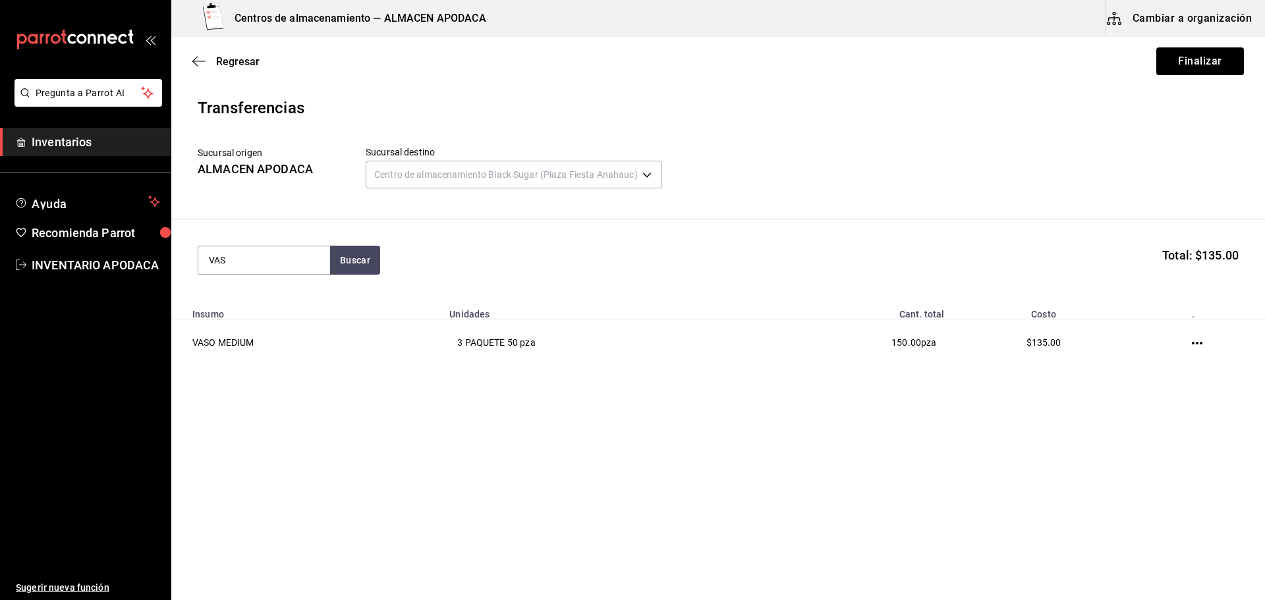
type input "VASO"
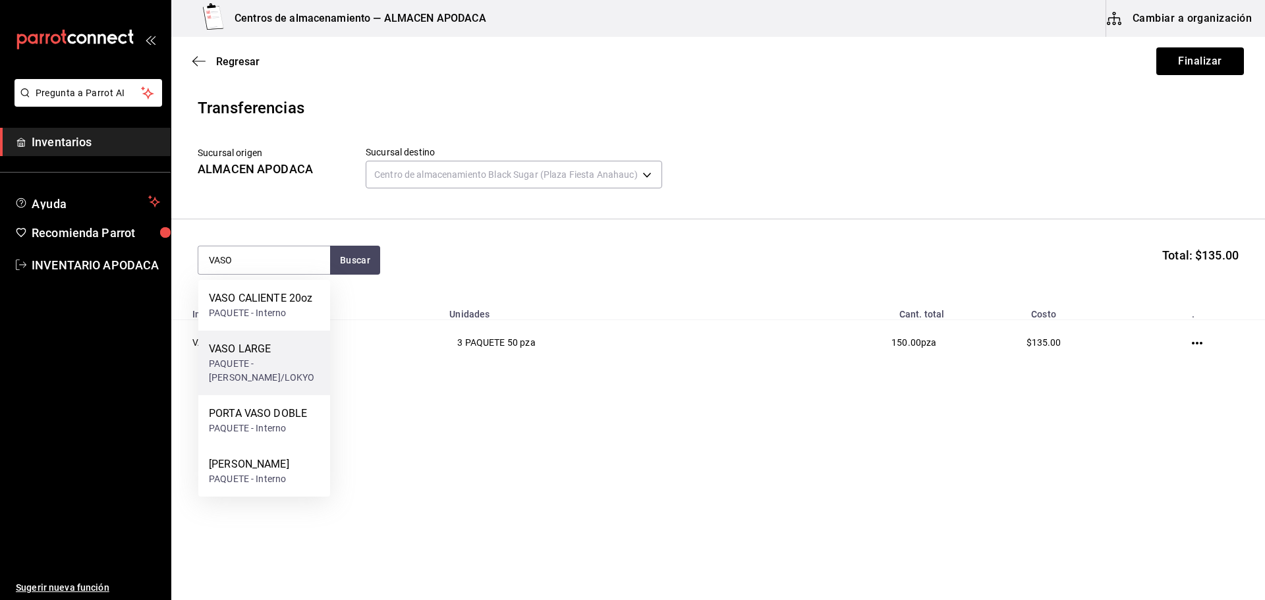
click at [292, 349] on div "VASO LARGE" at bounding box center [264, 349] width 111 height 16
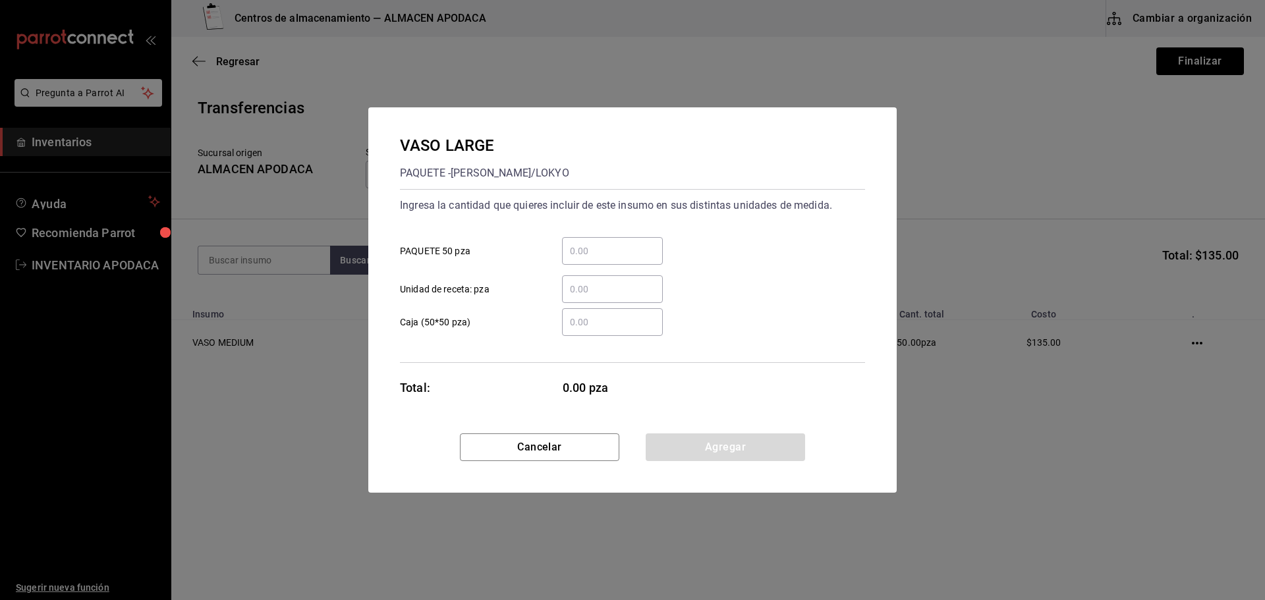
click at [648, 255] on input "​ PAQUETE 50 pza" at bounding box center [612, 251] width 101 height 16
type input "3"
click at [741, 443] on button "Agregar" at bounding box center [725, 448] width 159 height 28
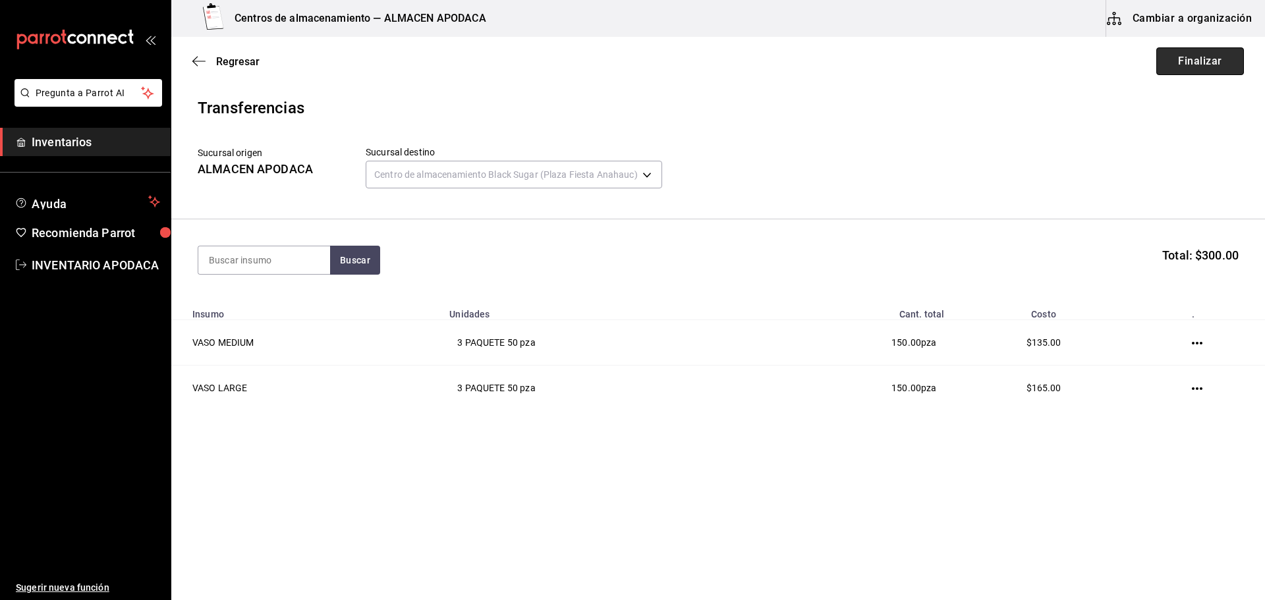
click at [1214, 60] on button "Finalizar" at bounding box center [1200, 61] width 88 height 28
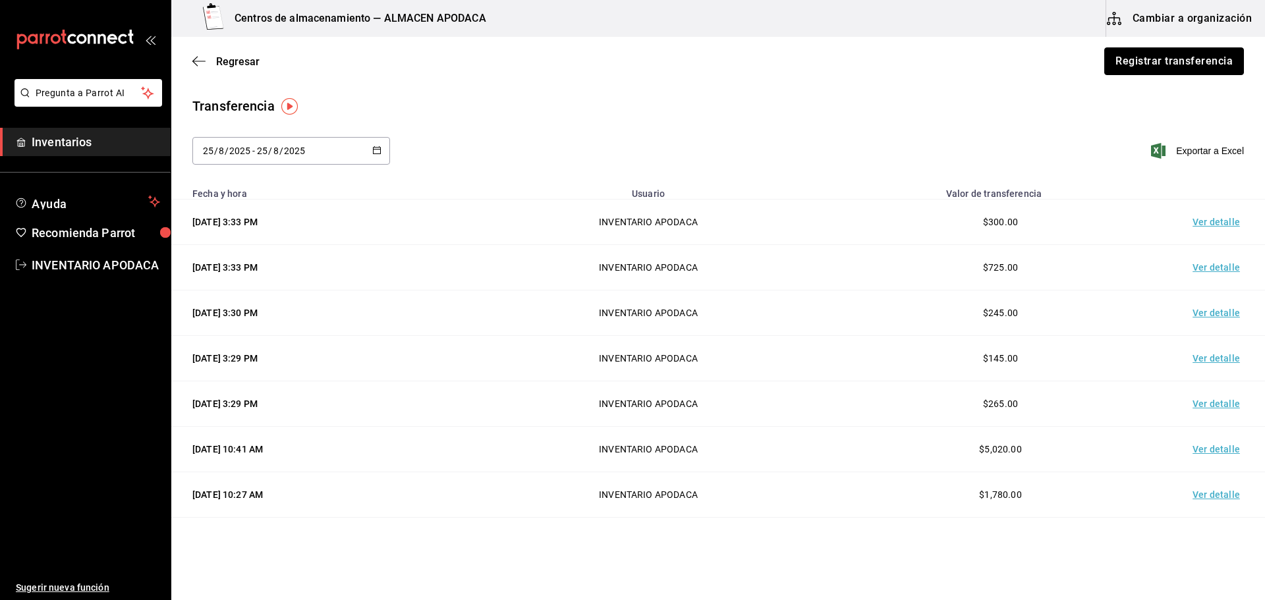
click at [1214, 60] on button "Registrar transferencia" at bounding box center [1174, 61] width 140 height 28
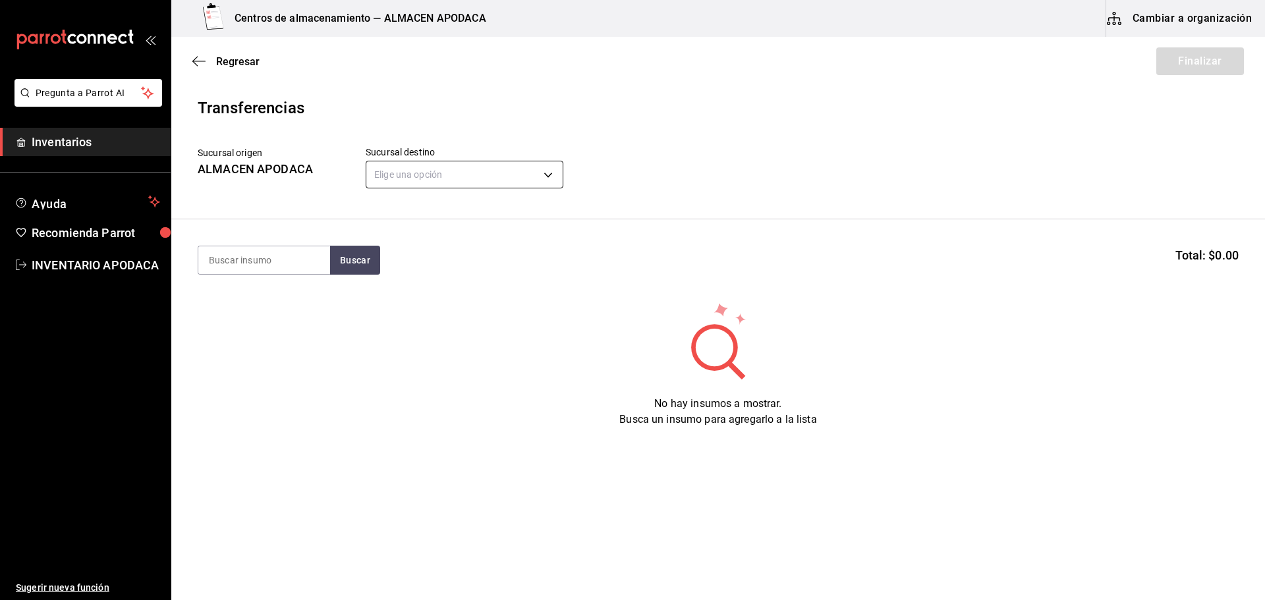
click at [458, 172] on body "Pregunta a Parrot AI Inventarios Ayuda Recomienda Parrot INVENTARIO APODACA Sug…" at bounding box center [632, 263] width 1265 height 526
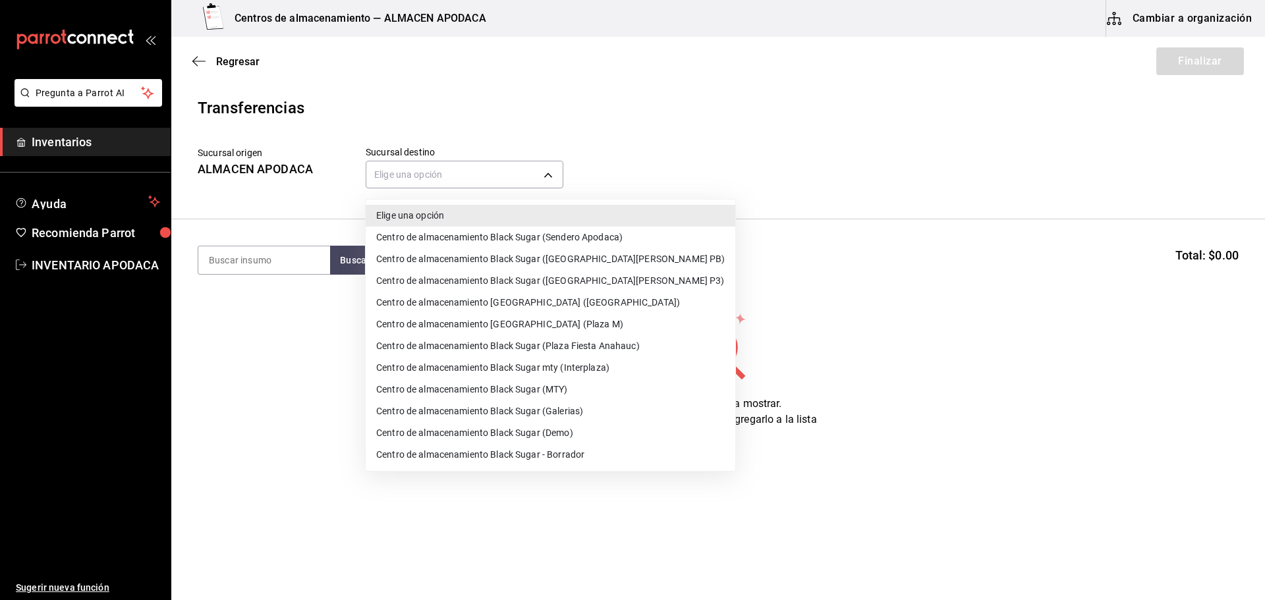
click at [553, 229] on li "Centro de almacenamiento Black Sugar (Sendero Apodaca)" at bounding box center [551, 238] width 370 height 22
type input "43cde48b-8b4b-458a-b27f-b53e7547168b"
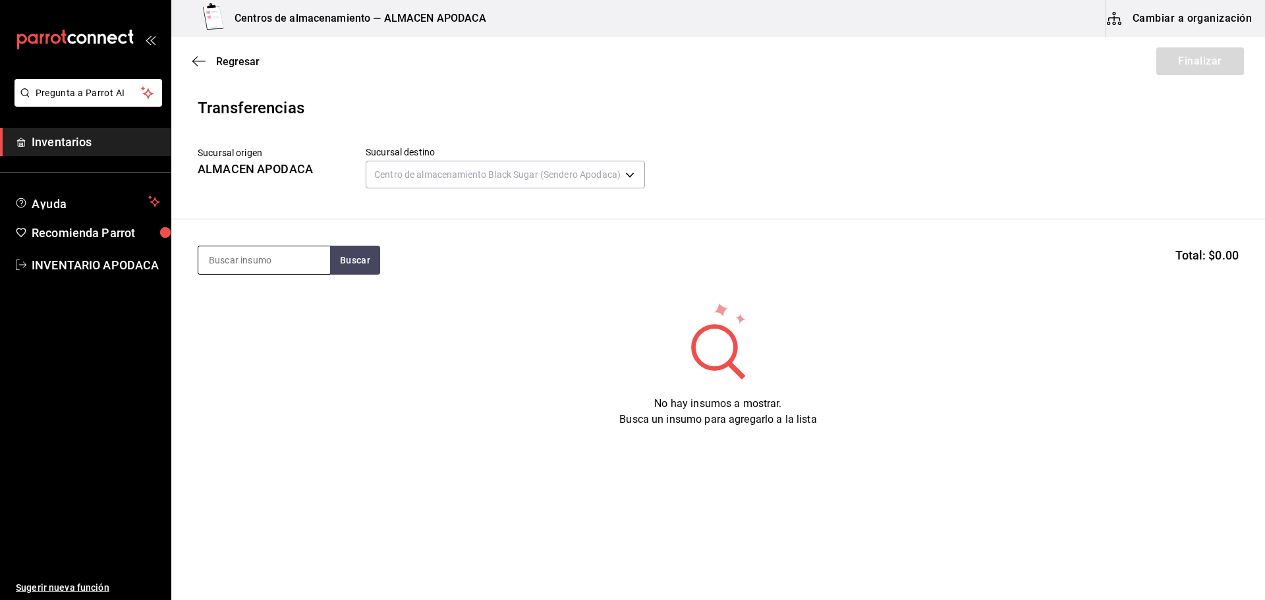
click at [238, 254] on input at bounding box center [264, 260] width 132 height 28
type input "VASO"
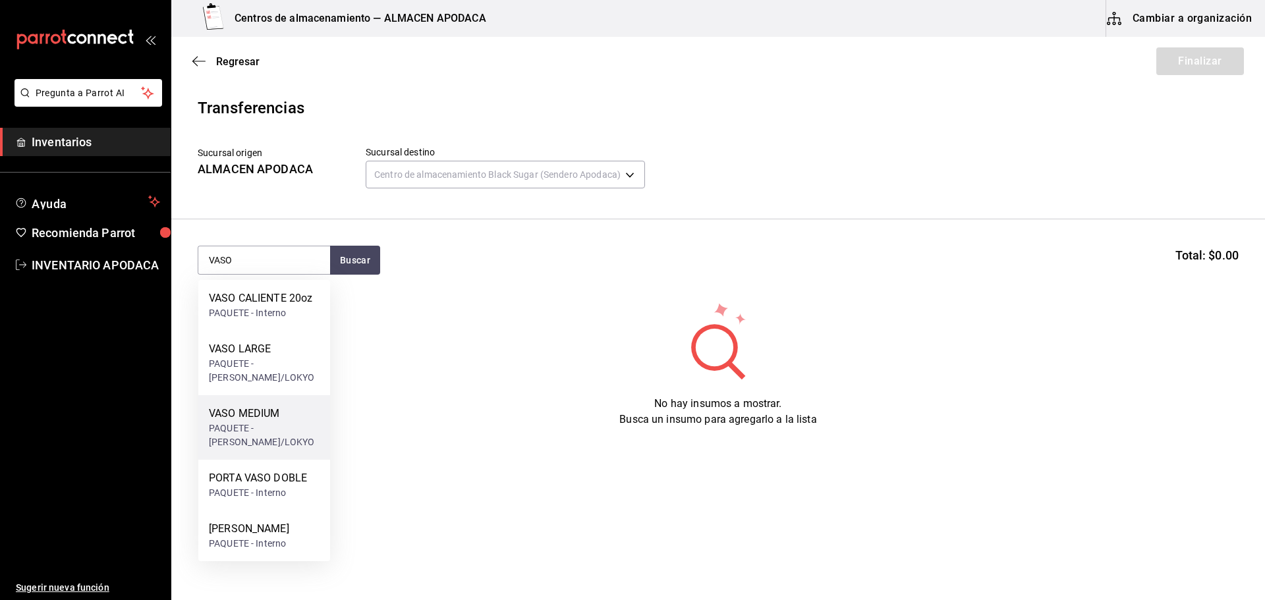
click at [293, 430] on div "PAQUETE - [PERSON_NAME]/LOKYO" at bounding box center [264, 436] width 111 height 28
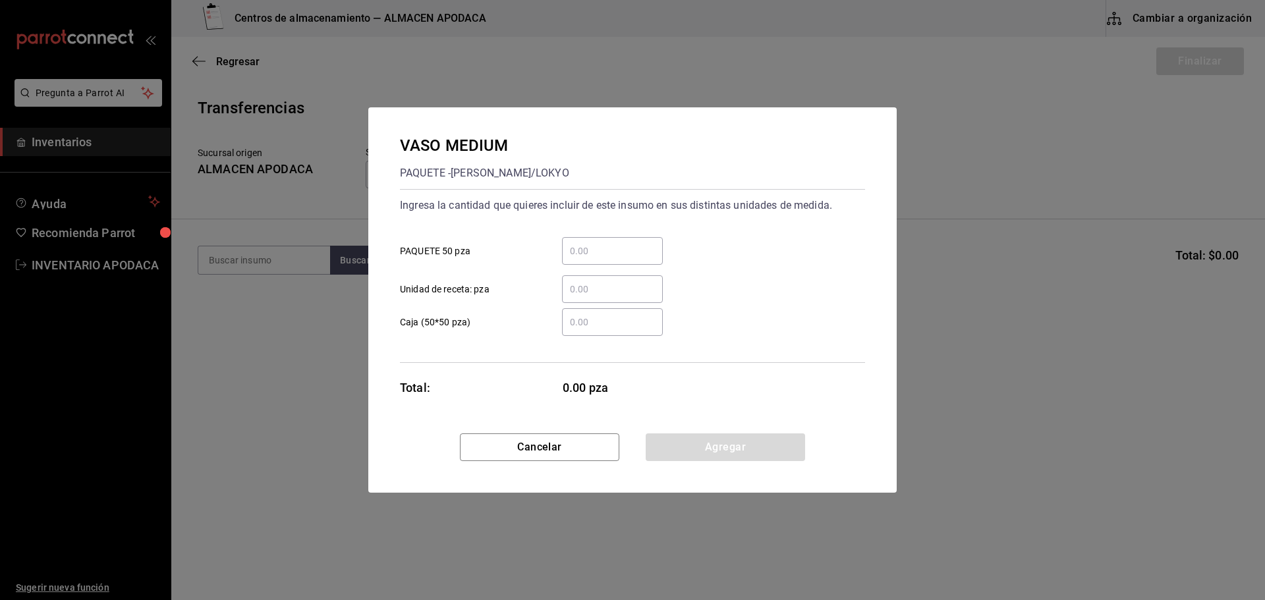
click at [633, 253] on input "​ PAQUETE 50 pza" at bounding box center [612, 251] width 101 height 16
type input "2"
click at [727, 451] on button "Agregar" at bounding box center [725, 448] width 159 height 28
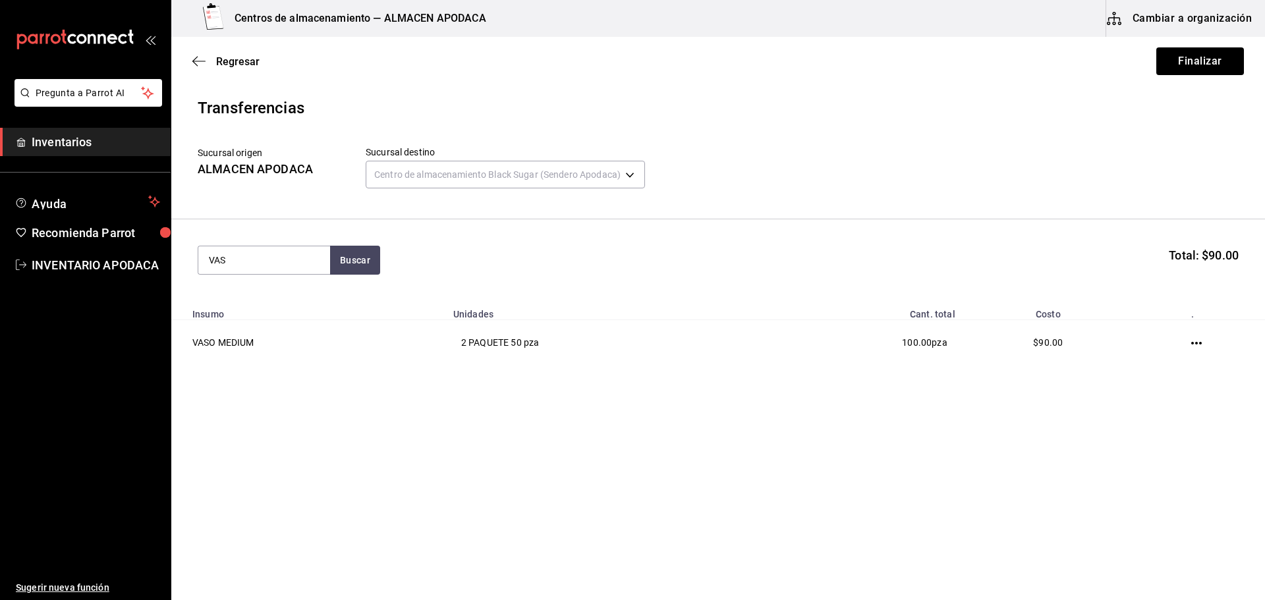
type input "VASO"
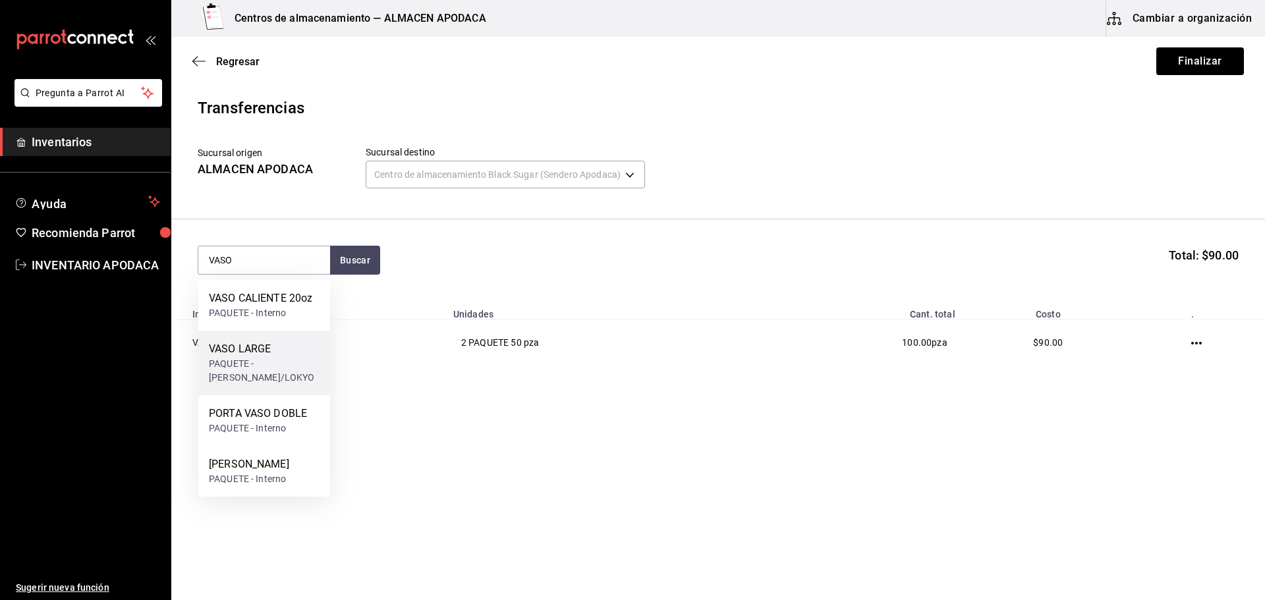
click at [206, 365] on div "VASO LARGE PAQUETE - [PERSON_NAME]/LOKYO" at bounding box center [264, 363] width 132 height 65
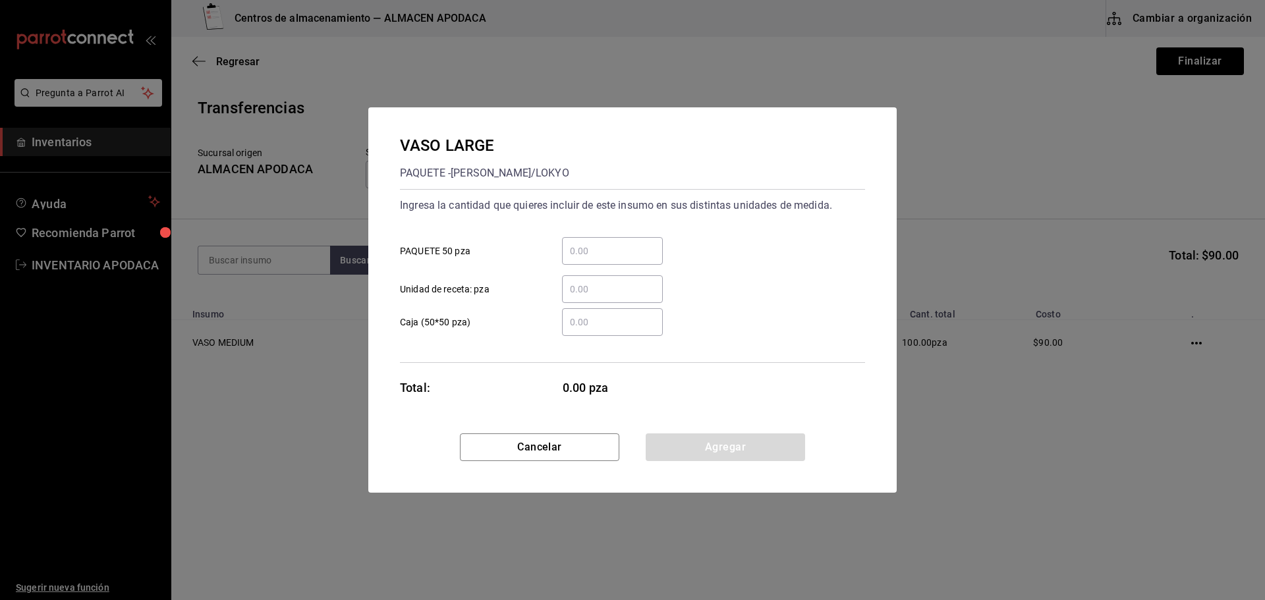
click at [605, 246] on input "​ PAQUETE 50 pza" at bounding box center [612, 251] width 101 height 16
type input "1"
click at [681, 449] on button "Agregar" at bounding box center [725, 448] width 159 height 28
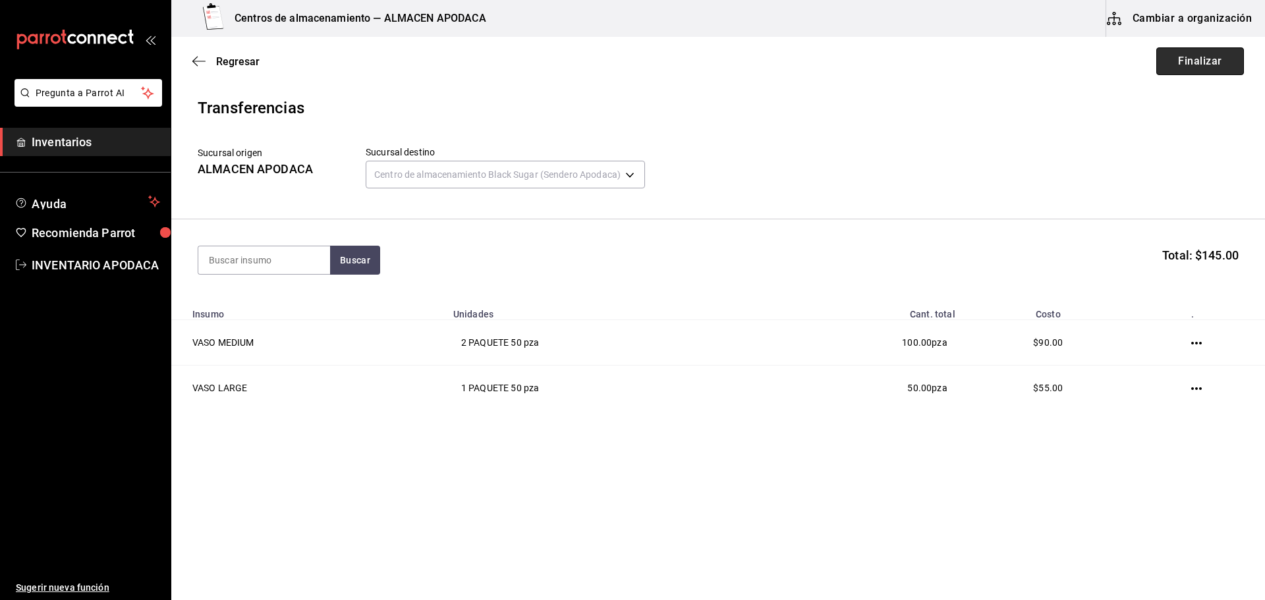
click at [1210, 57] on button "Finalizar" at bounding box center [1200, 61] width 88 height 28
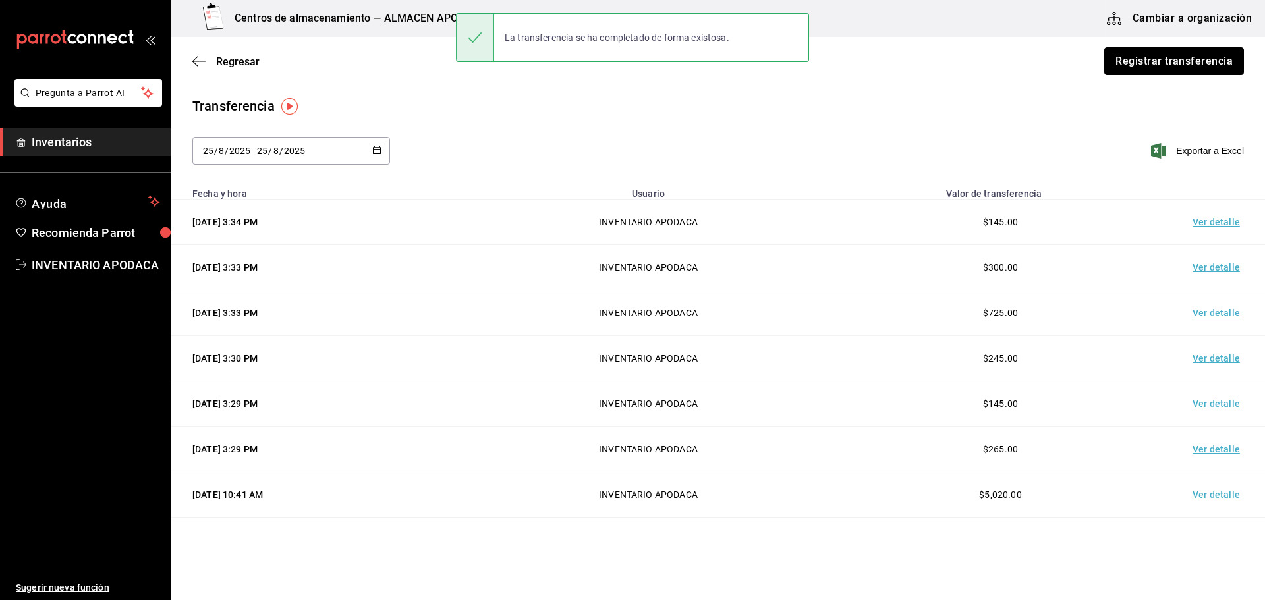
click at [1210, 57] on button "Registrar transferencia" at bounding box center [1174, 61] width 140 height 28
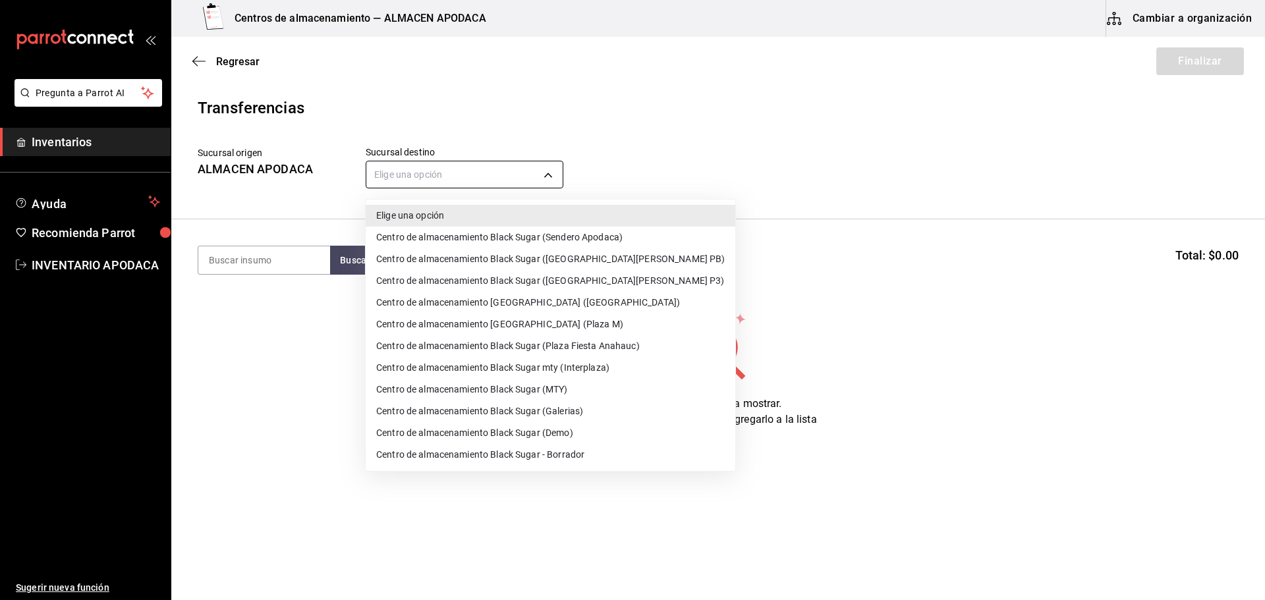
click at [476, 175] on body "Pregunta a Parrot AI Inventarios Ayuda Recomienda Parrot INVENTARIO APODACA Sug…" at bounding box center [632, 263] width 1265 height 526
click at [564, 396] on li "Centro de almacenamiento Black Sugar (MTY)" at bounding box center [551, 390] width 370 height 22
type input "a752814e-dfbd-43e5-bdc2-5d0f592e09b1"
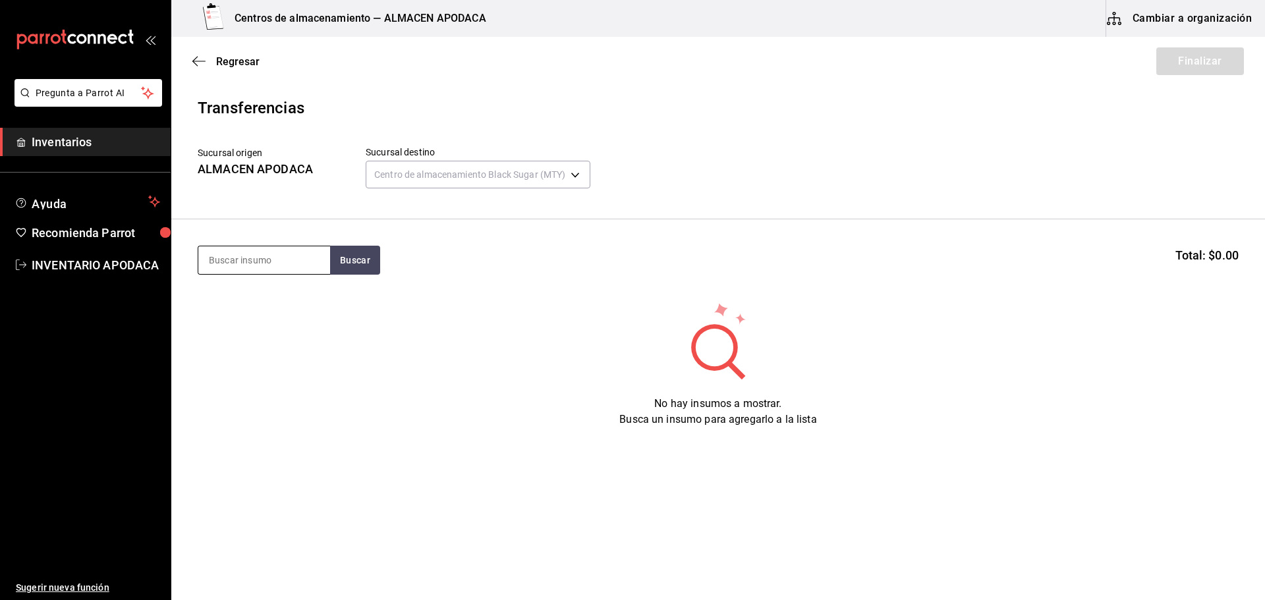
click at [309, 263] on input at bounding box center [264, 260] width 132 height 28
type input "VASO"
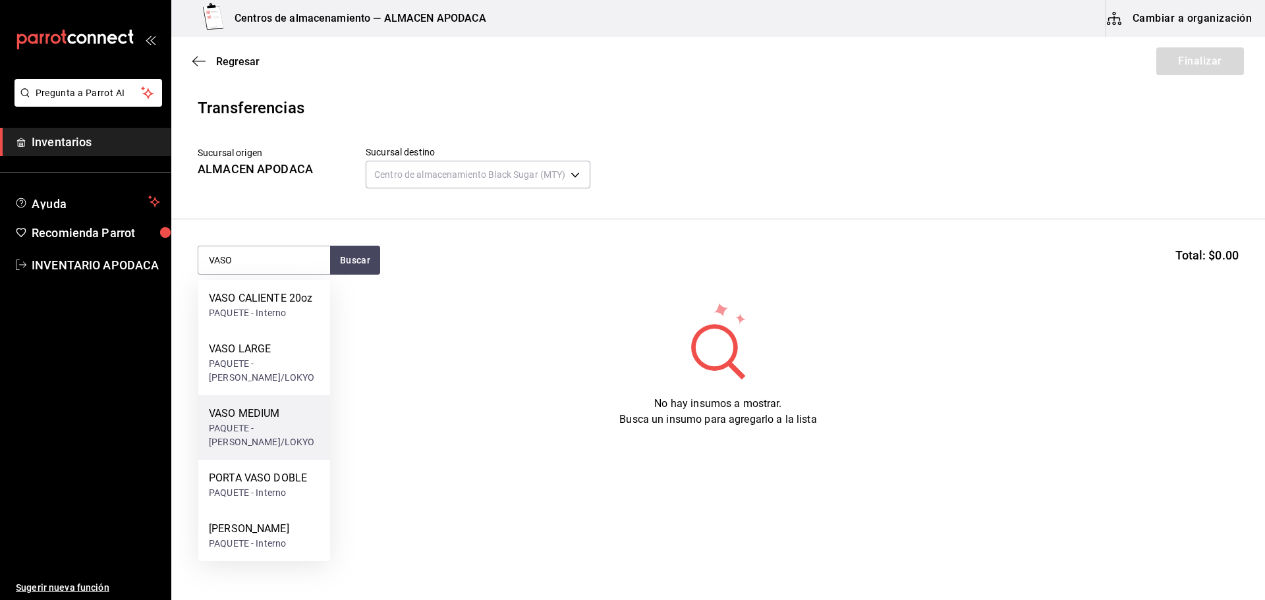
click at [289, 426] on div "PAQUETE - [PERSON_NAME]/LOKYO" at bounding box center [264, 436] width 111 height 28
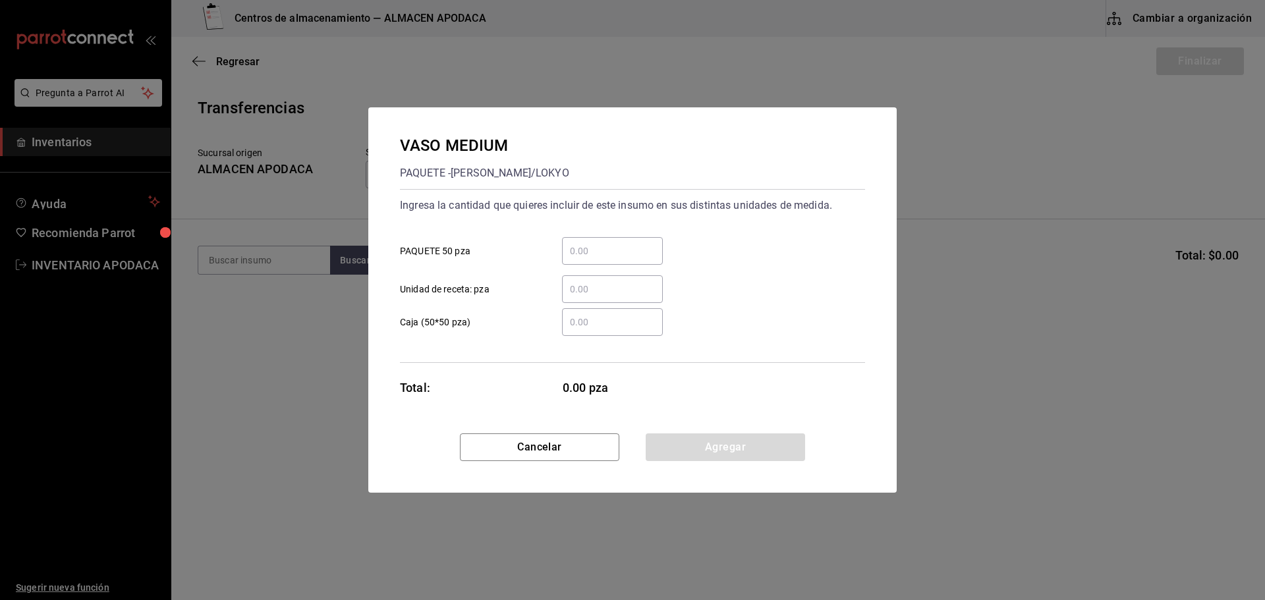
click at [605, 258] on input "​ PAQUETE 50 pza" at bounding box center [612, 251] width 101 height 16
type input "4"
click at [687, 439] on button "Agregar" at bounding box center [725, 448] width 159 height 28
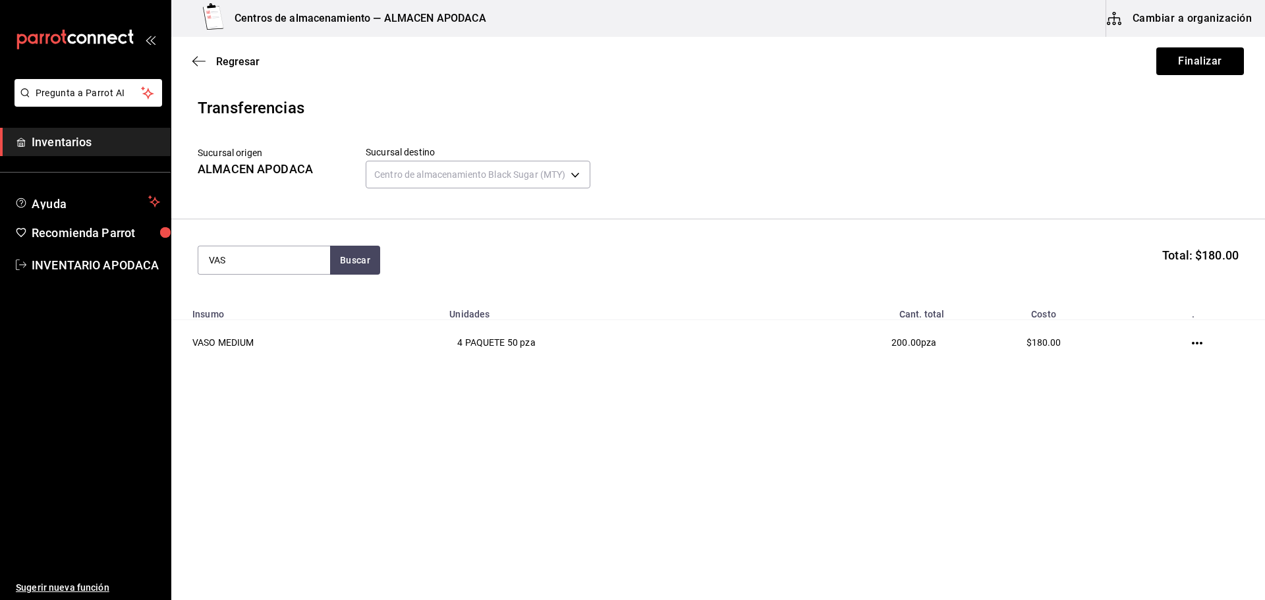
type input "VASO"
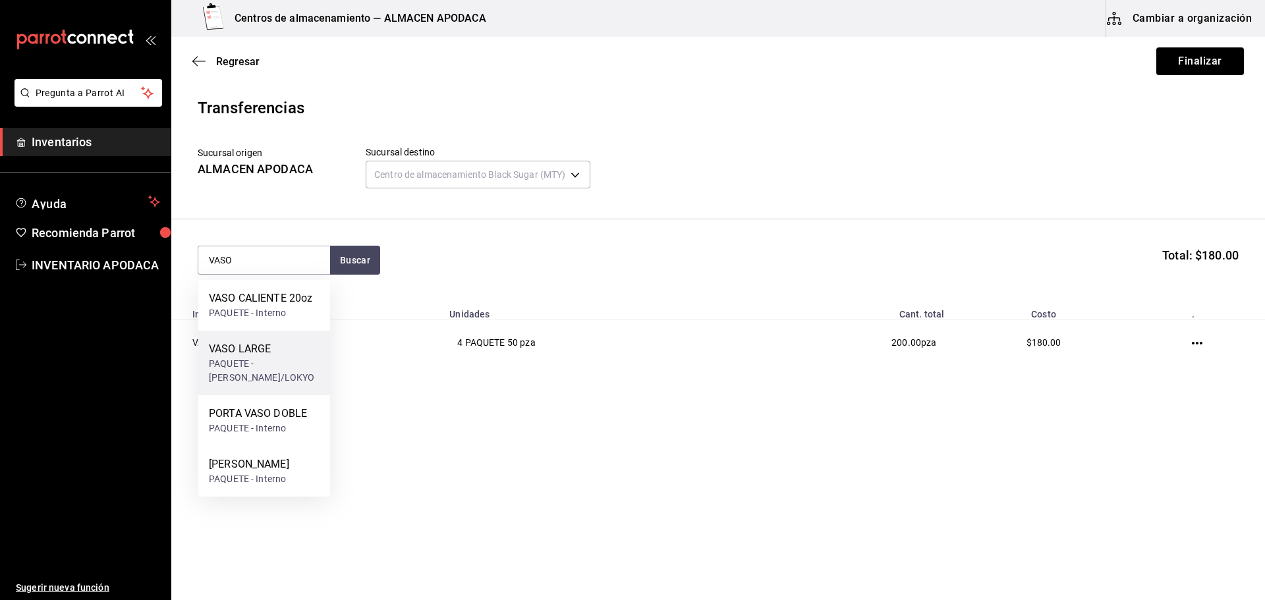
click at [235, 341] on div "VASO LARGE" at bounding box center [264, 349] width 111 height 16
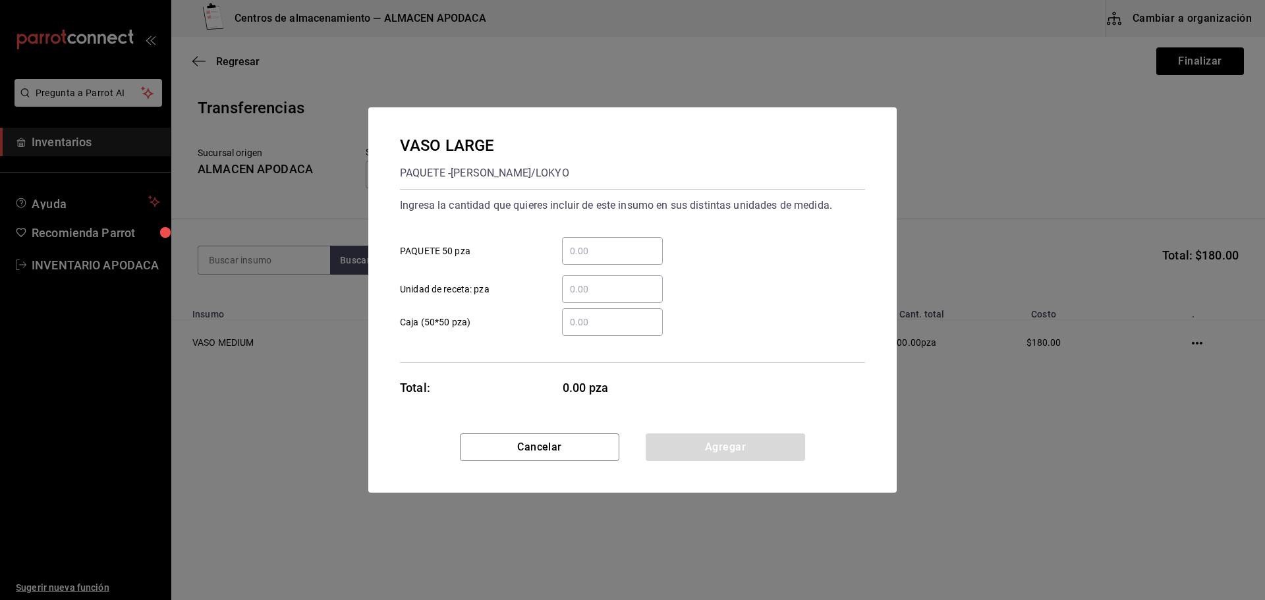
click at [605, 231] on div "​ PAQUETE 50 pza" at bounding box center [627, 246] width 476 height 38
click at [598, 260] on div "​" at bounding box center [612, 251] width 101 height 28
click at [598, 259] on input "​ PAQUETE 50 pza" at bounding box center [612, 251] width 101 height 16
type input "2"
click at [709, 447] on button "Agregar" at bounding box center [725, 448] width 159 height 28
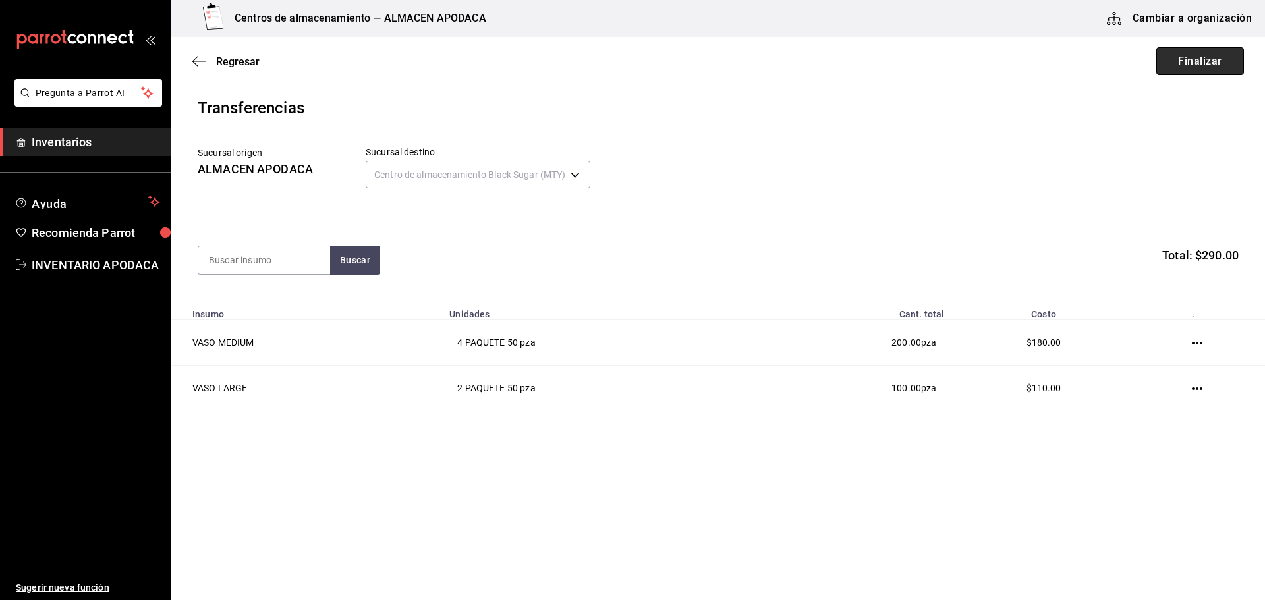
click at [1212, 68] on button "Finalizar" at bounding box center [1200, 61] width 88 height 28
